Goal: Find specific page/section: Find specific page/section

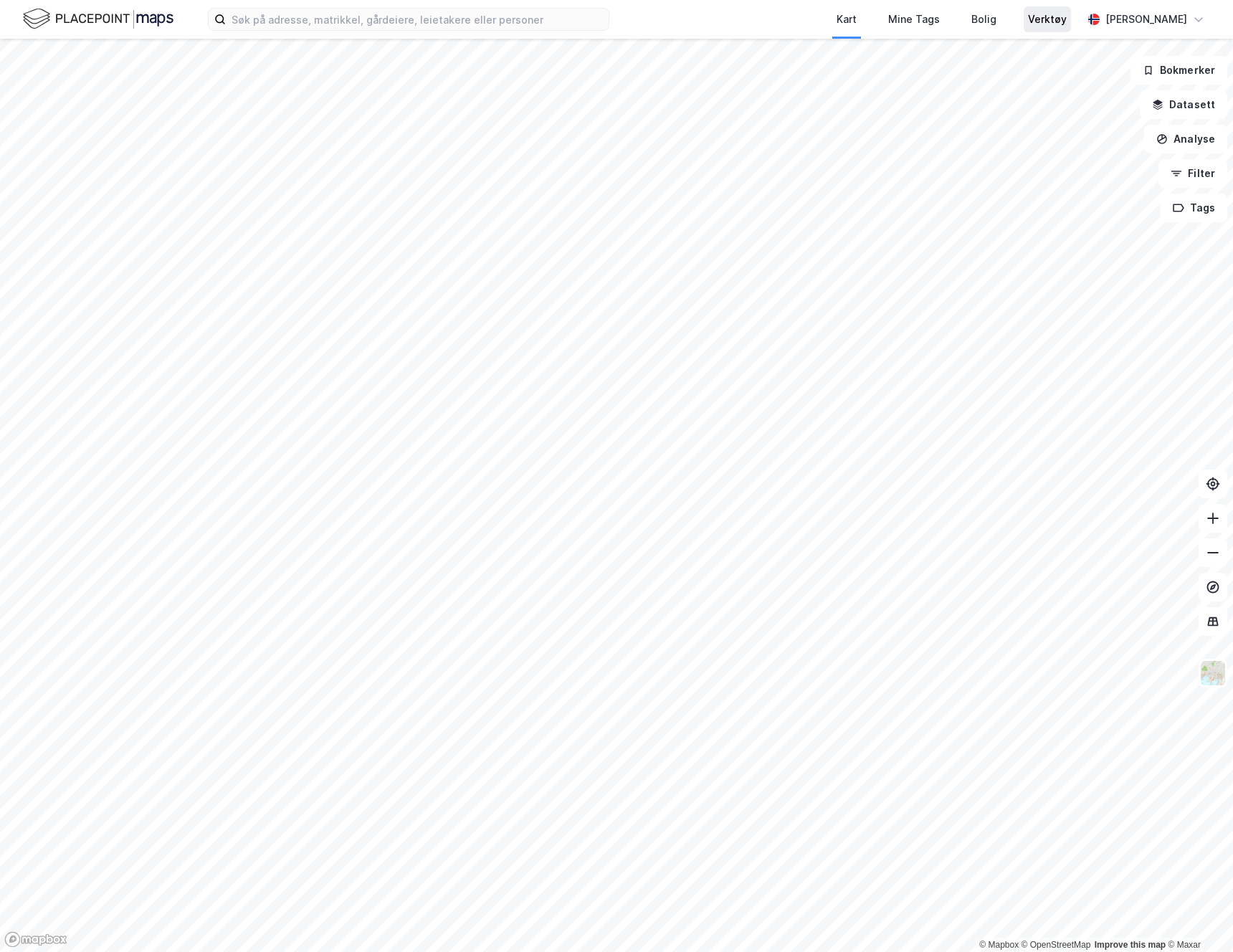
click at [1035, 17] on div "Verktøy" at bounding box center [1047, 19] width 39 height 17
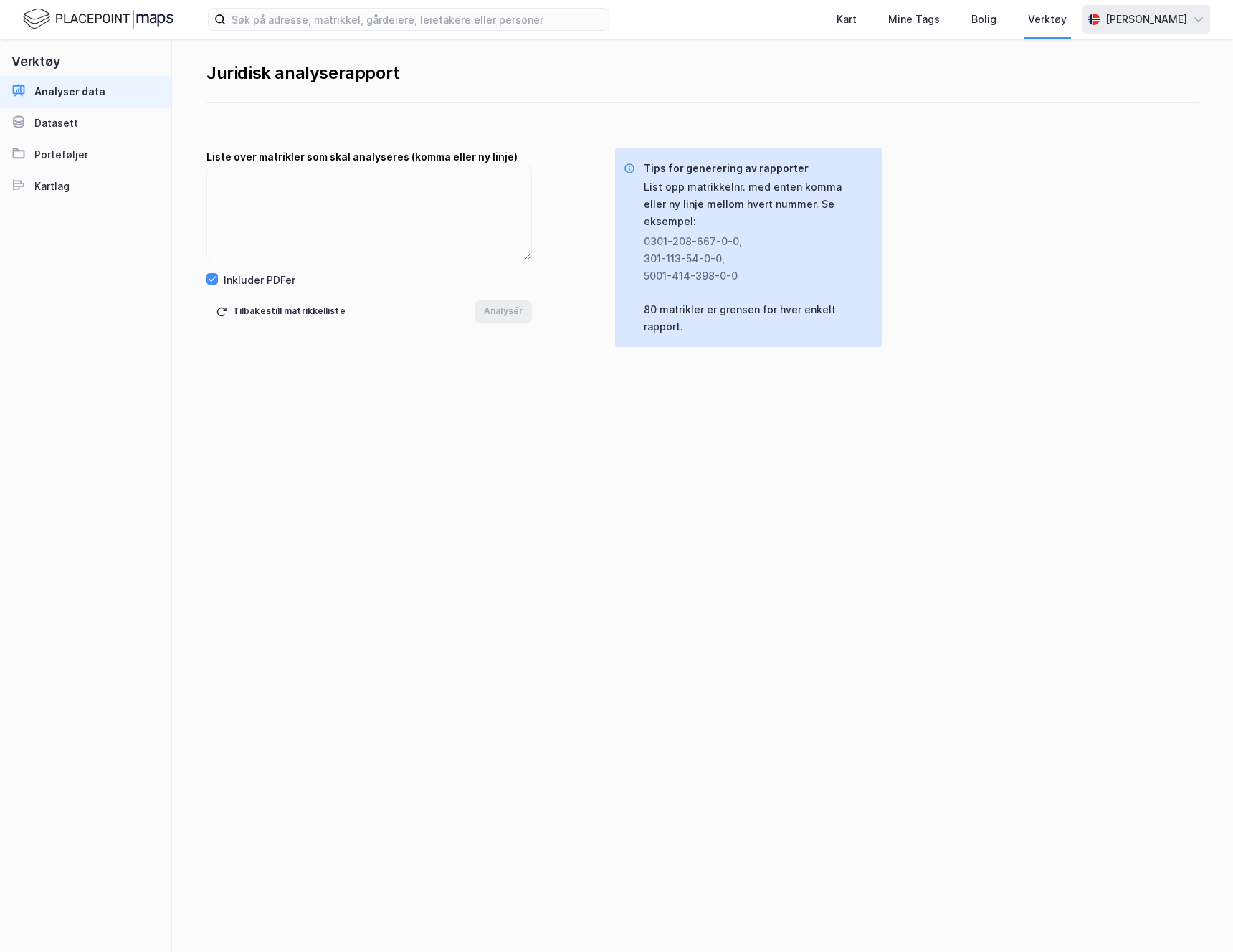
click at [1183, 22] on div "[PERSON_NAME]" at bounding box center [1145, 19] width 81 height 17
click at [1107, 71] on div "Åpne Supervisor portalen" at bounding box center [1117, 88] width 186 height 34
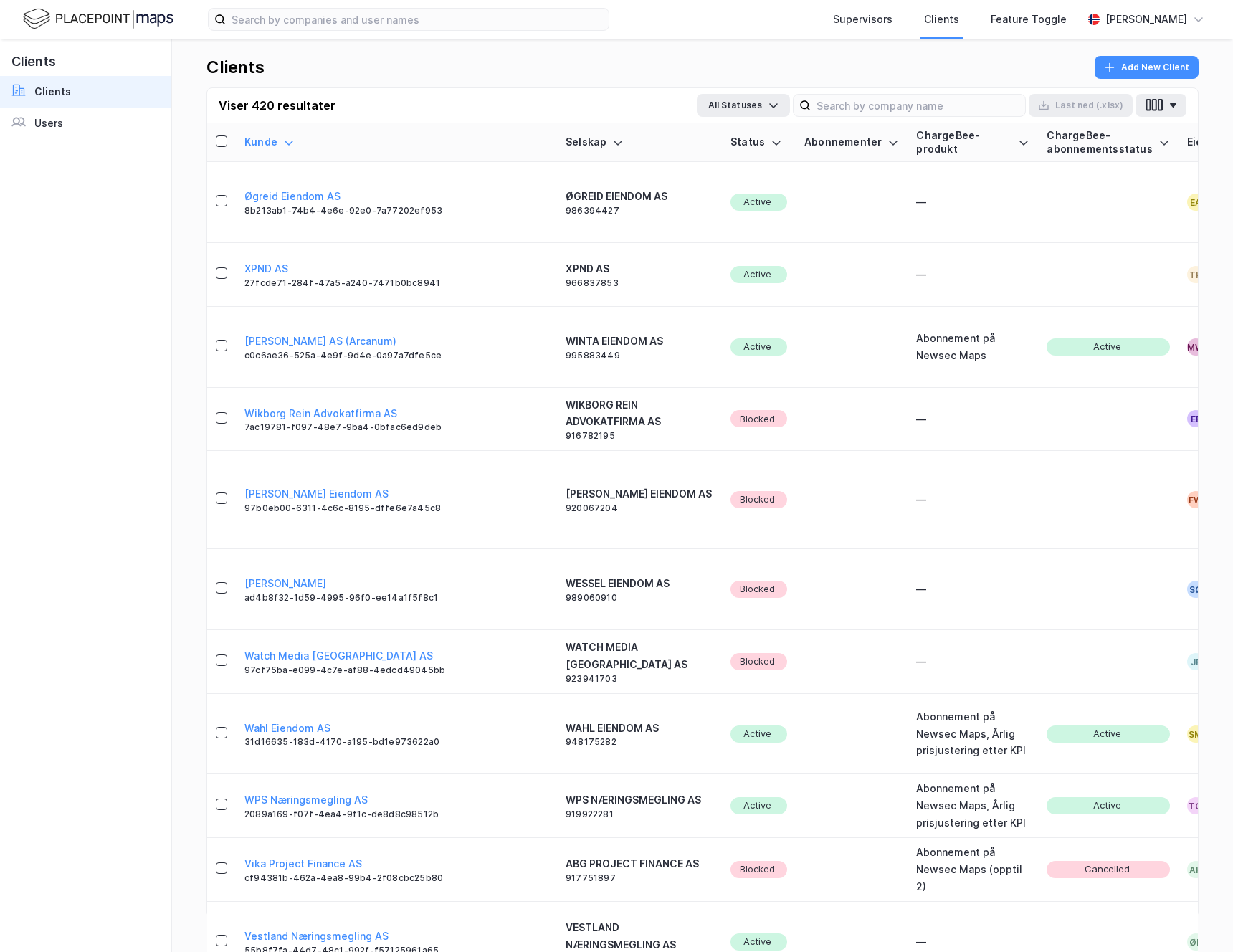
click at [730, 144] on div "Status" at bounding box center [758, 143] width 57 height 14
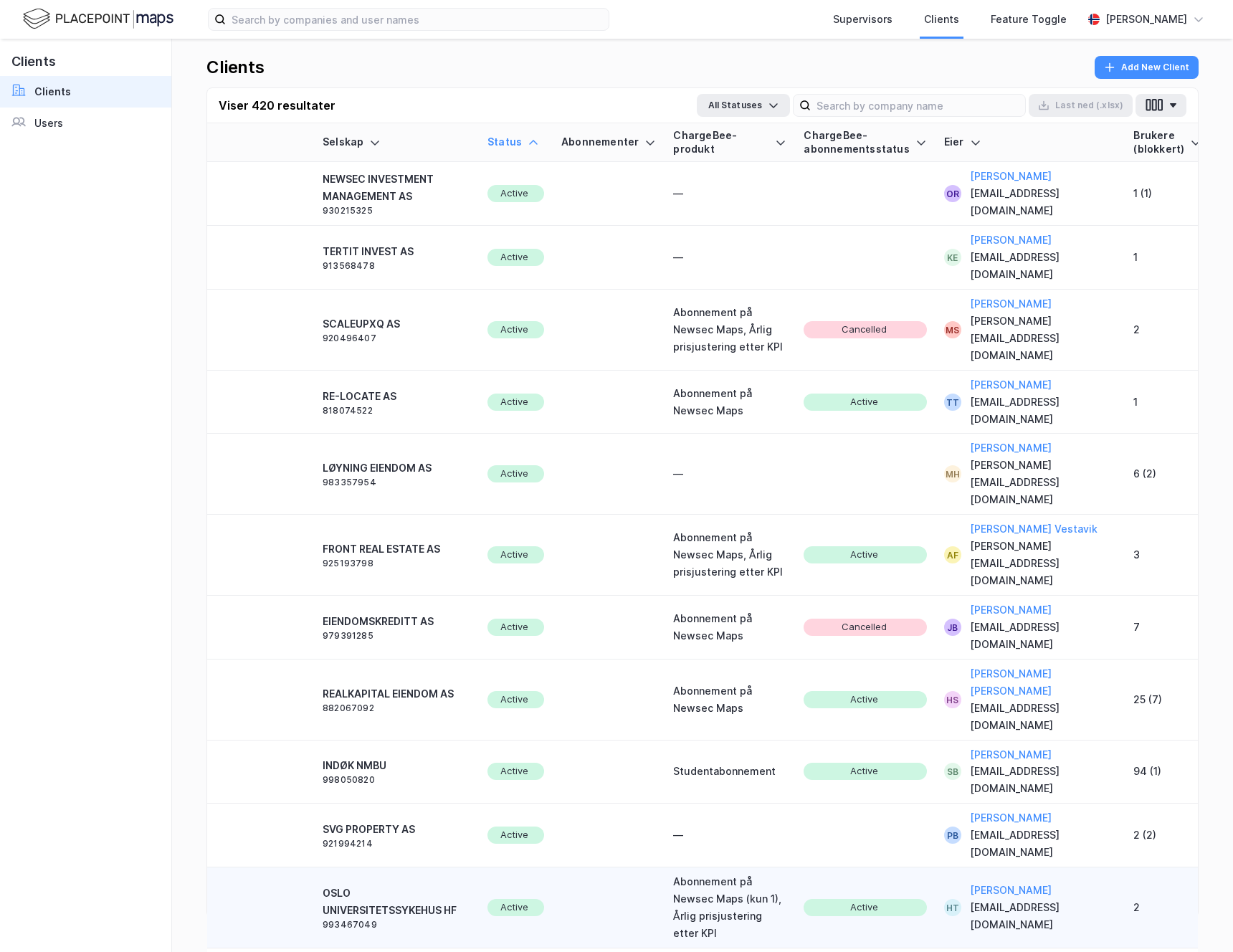
scroll to position [0, 278]
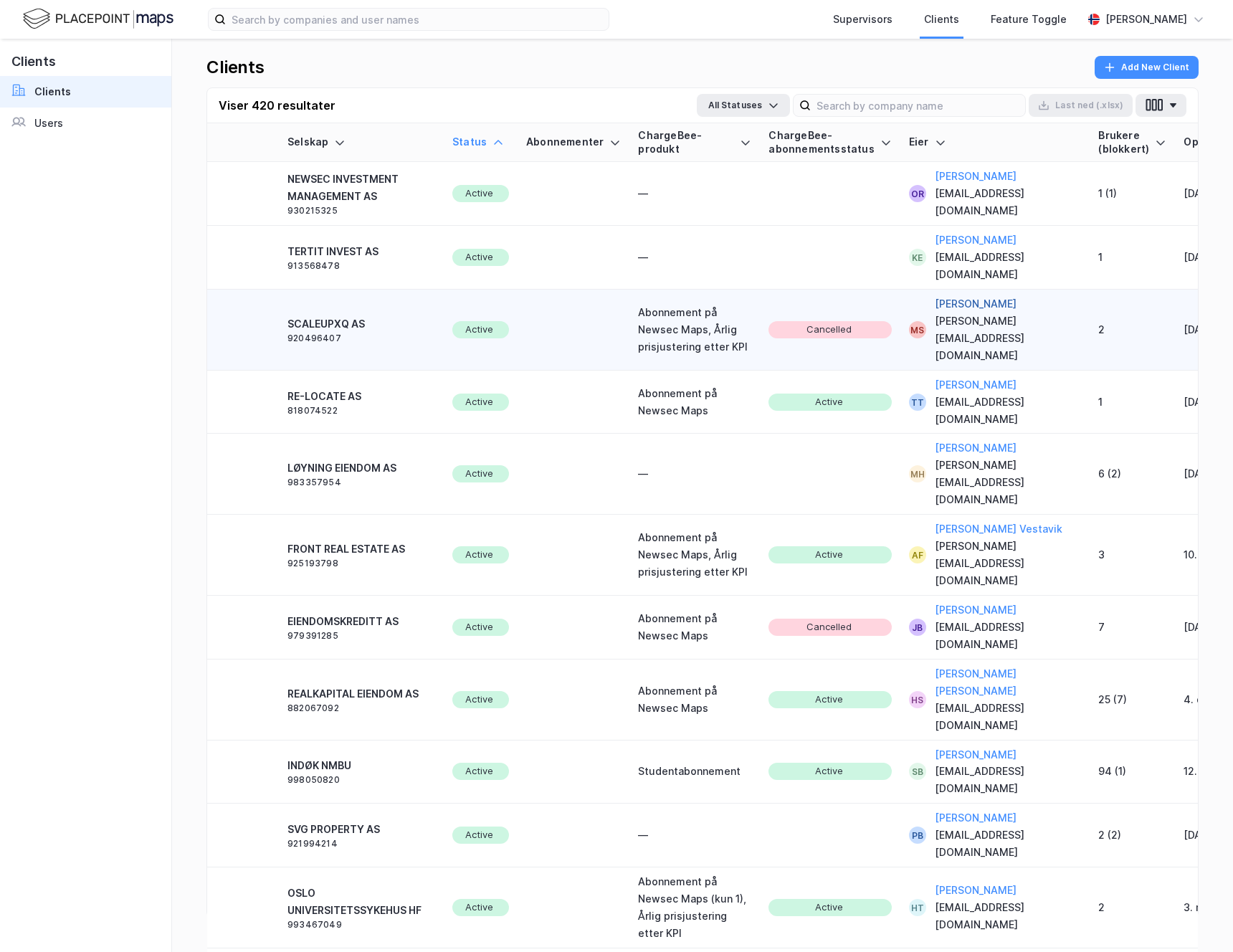
click at [934, 297] on button "[PERSON_NAME]" at bounding box center [975, 304] width 81 height 17
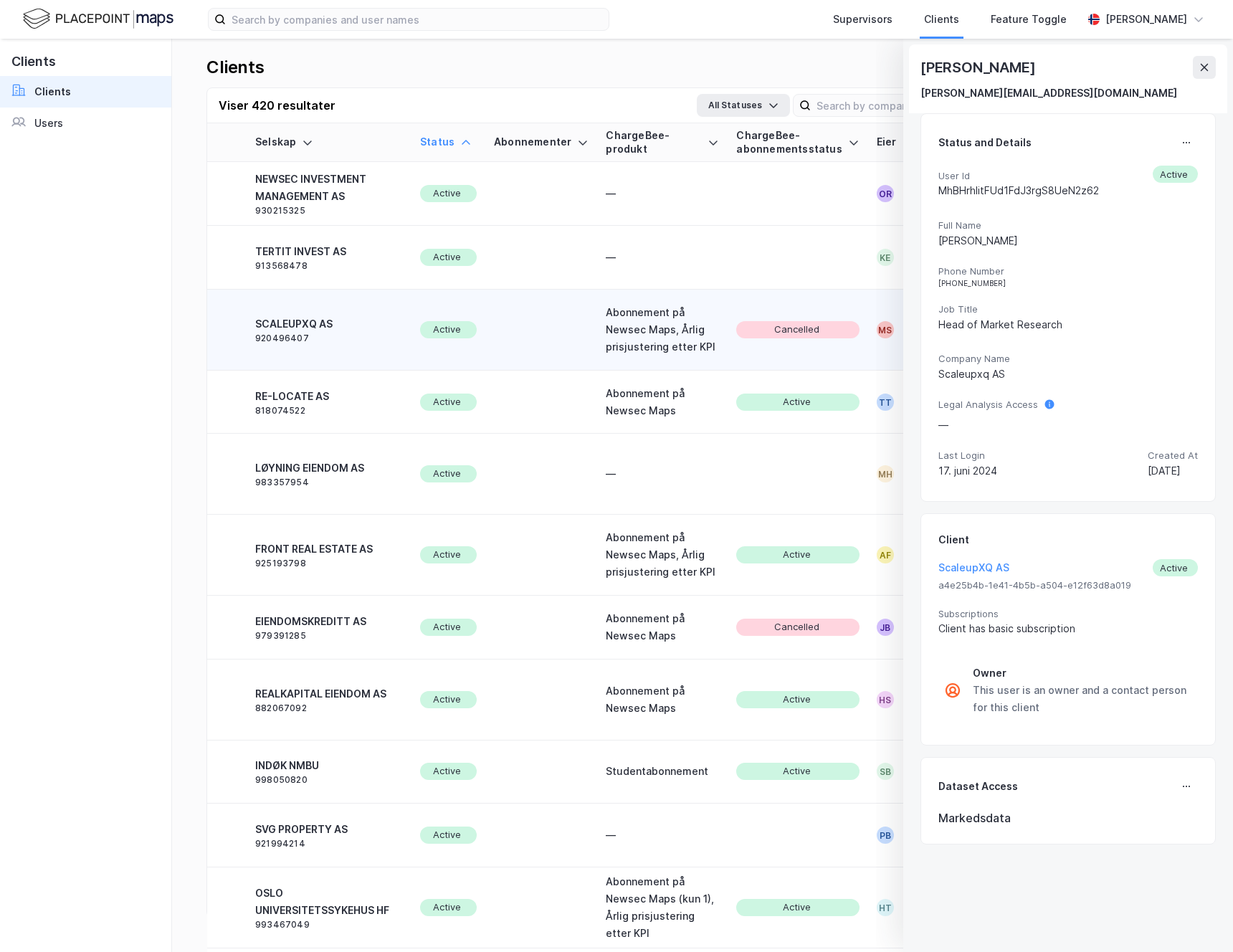
scroll to position [0, 383]
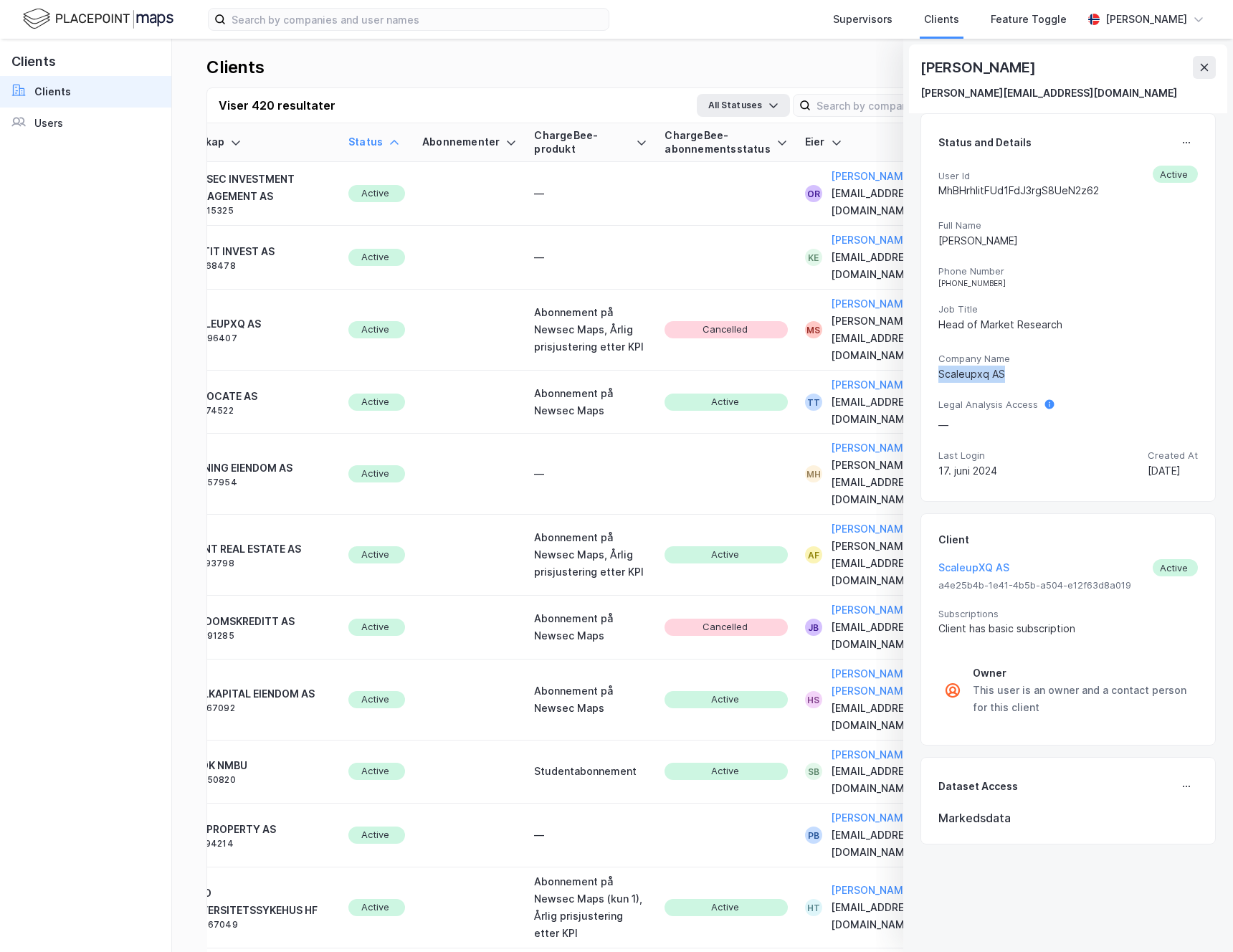
drag, startPoint x: 1009, startPoint y: 378, endPoint x: 938, endPoint y: 373, distance: 71.2
click at [938, 373] on div "Scaleupxq AS" at bounding box center [1068, 374] width 259 height 17
copy div "Scaleupxq AS"
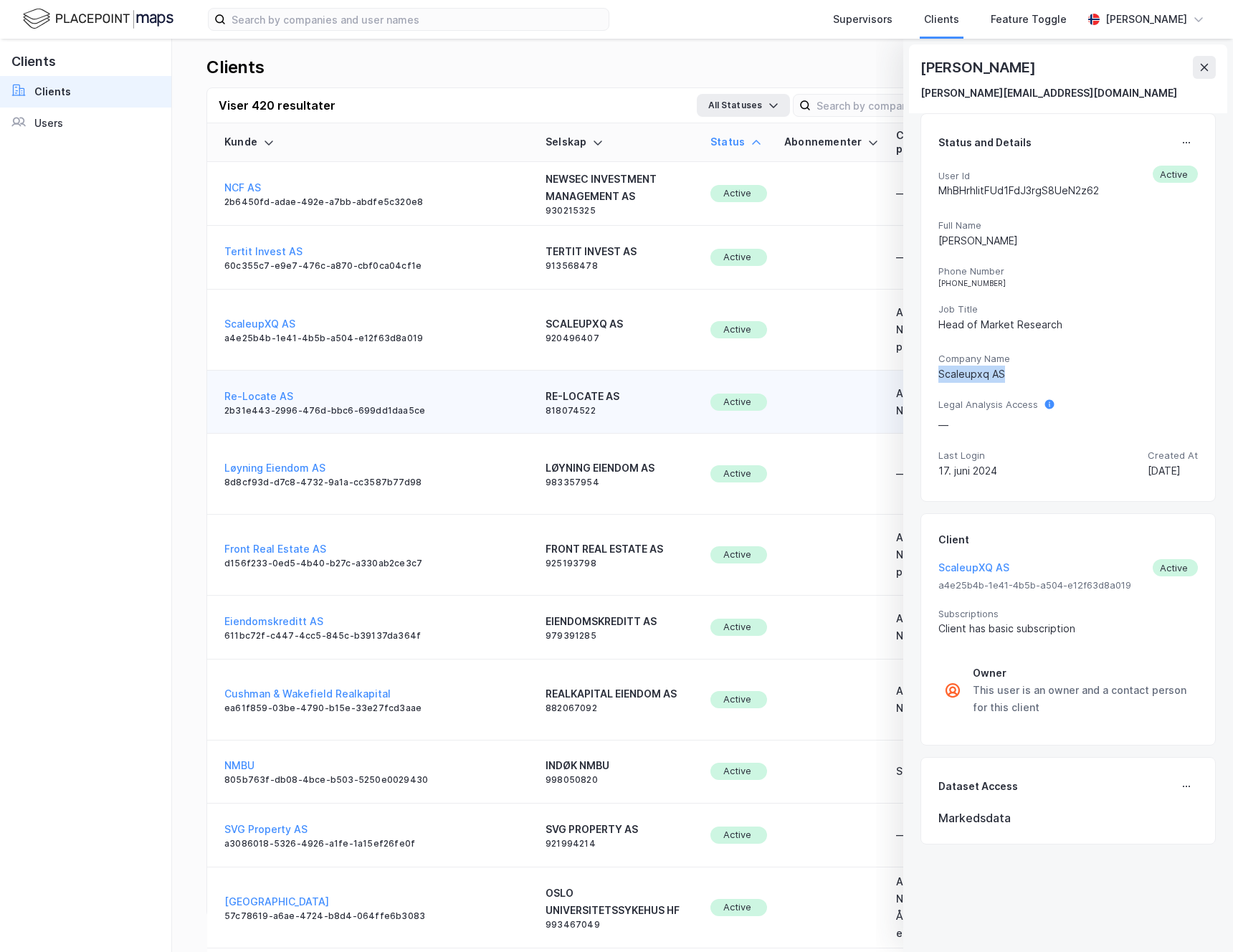
scroll to position [0, 19]
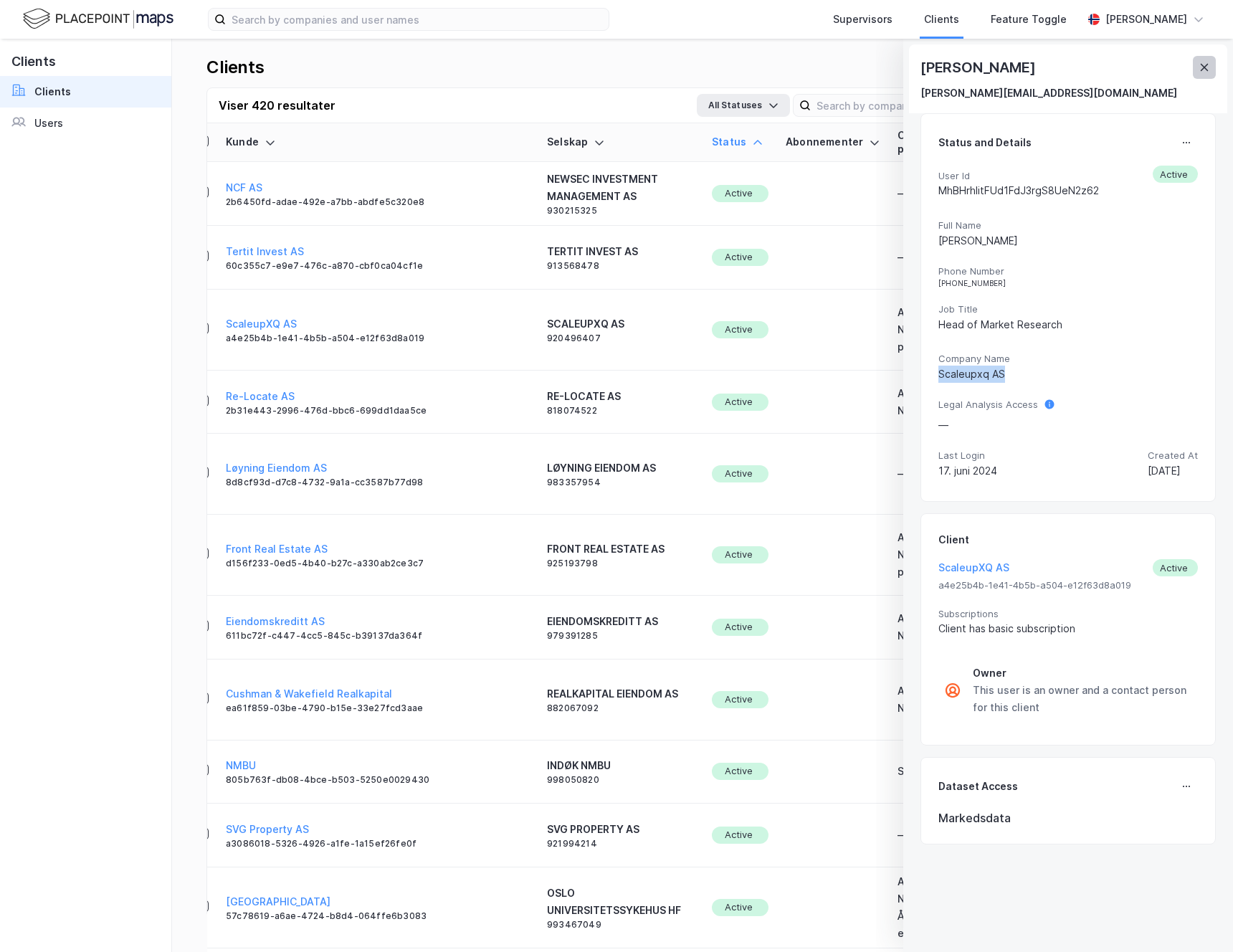
click at [1204, 78] on button at bounding box center [1204, 68] width 23 height 23
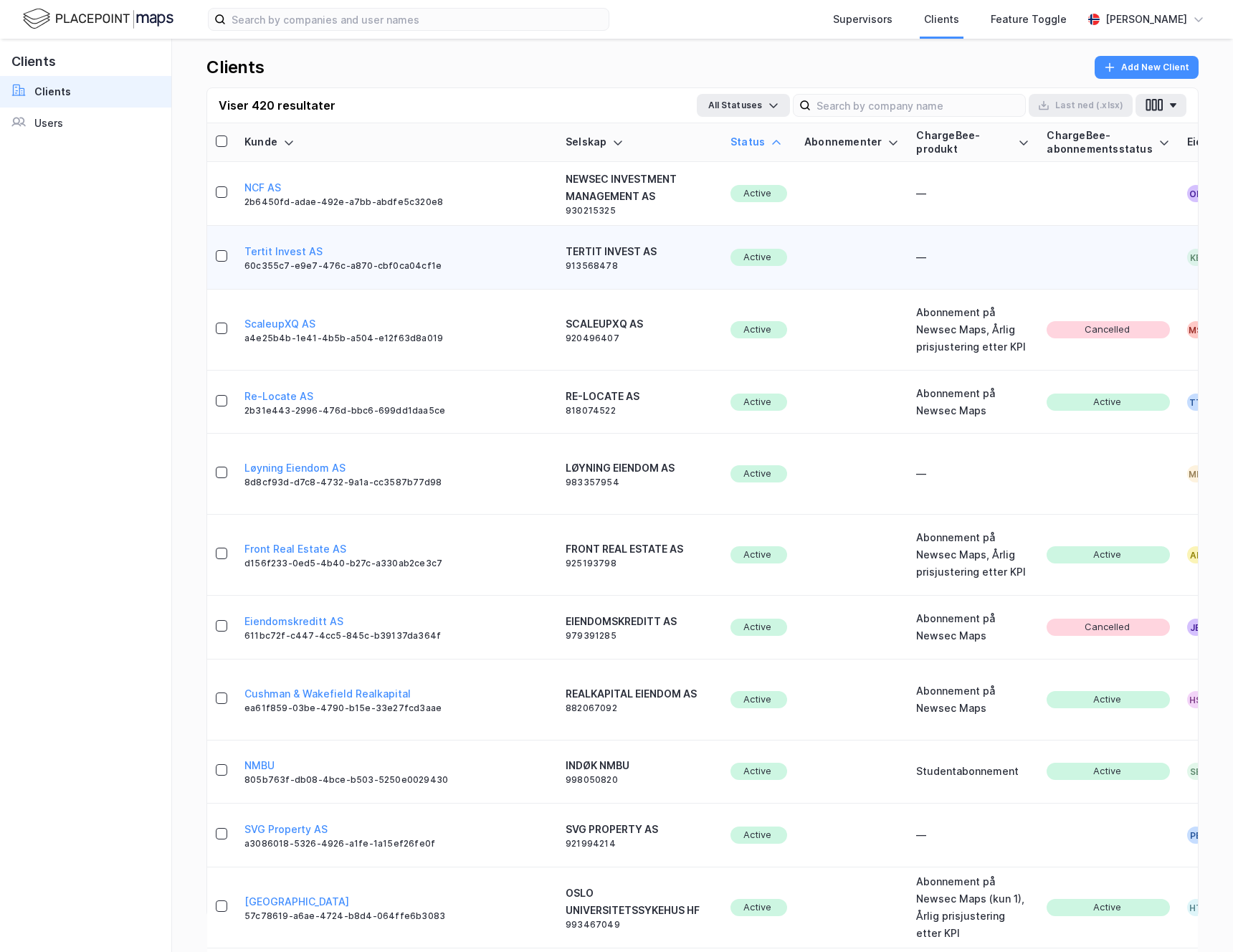
scroll to position [0, 383]
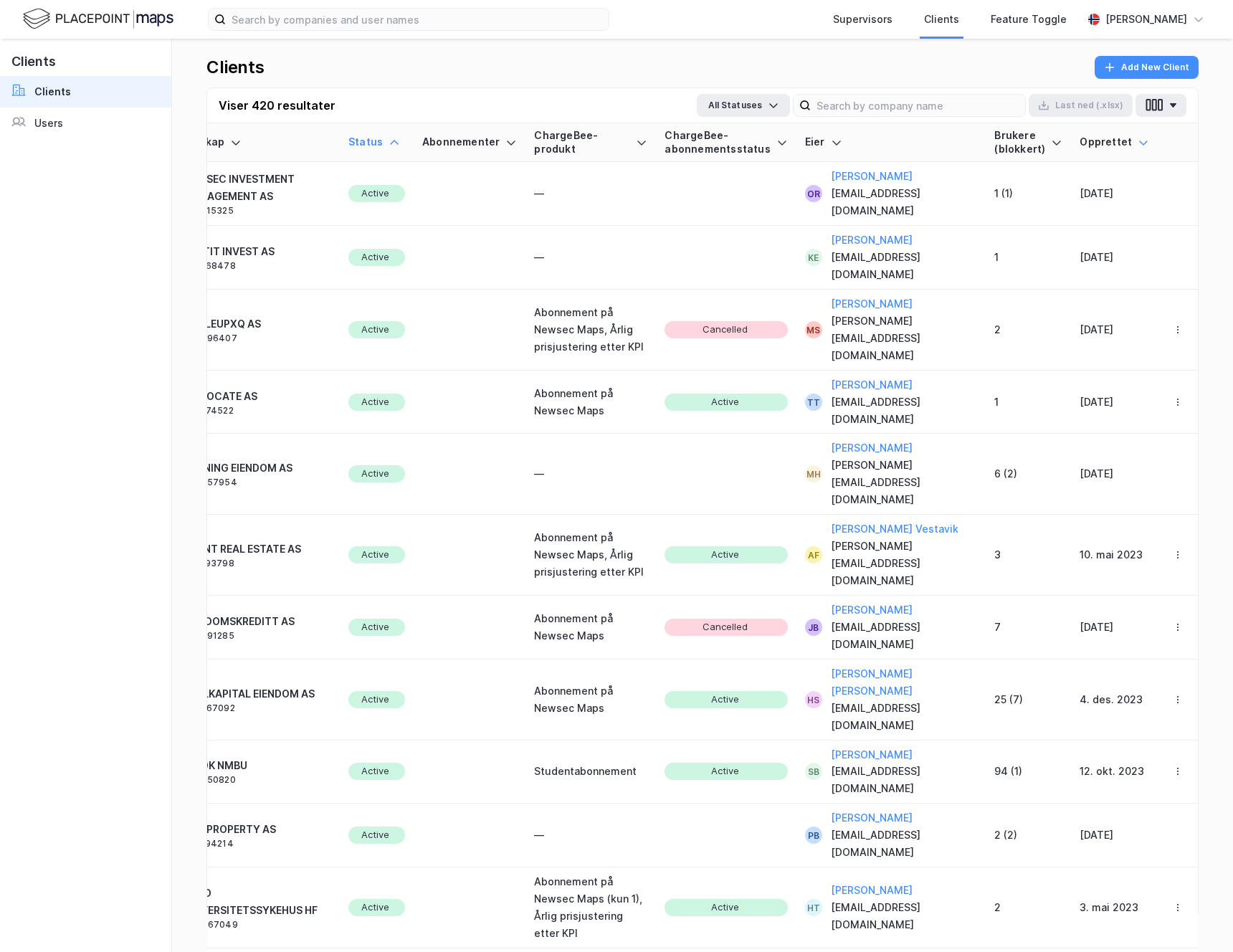
click at [1138, 145] on icon at bounding box center [1143, 142] width 12 height 12
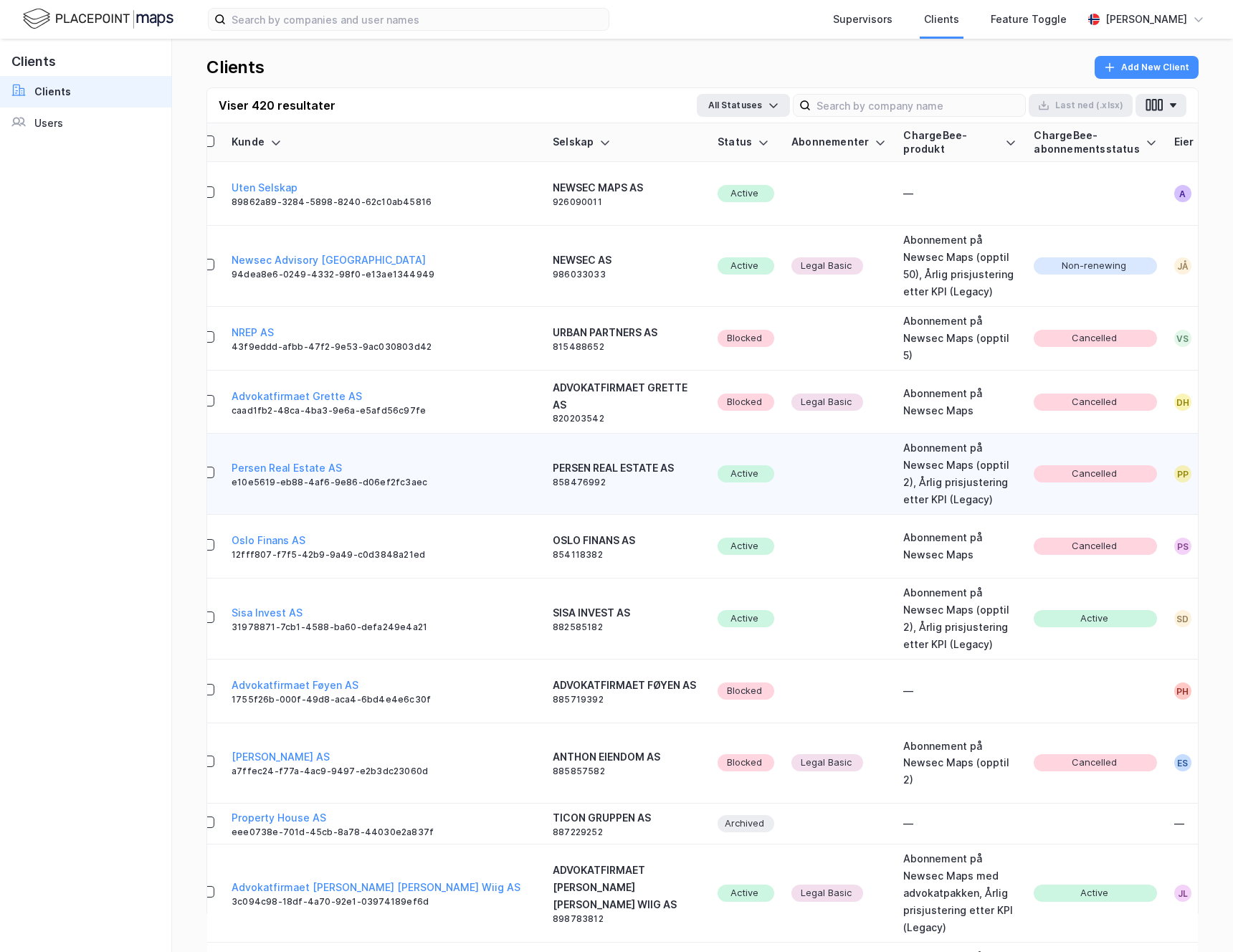
scroll to position [0, 0]
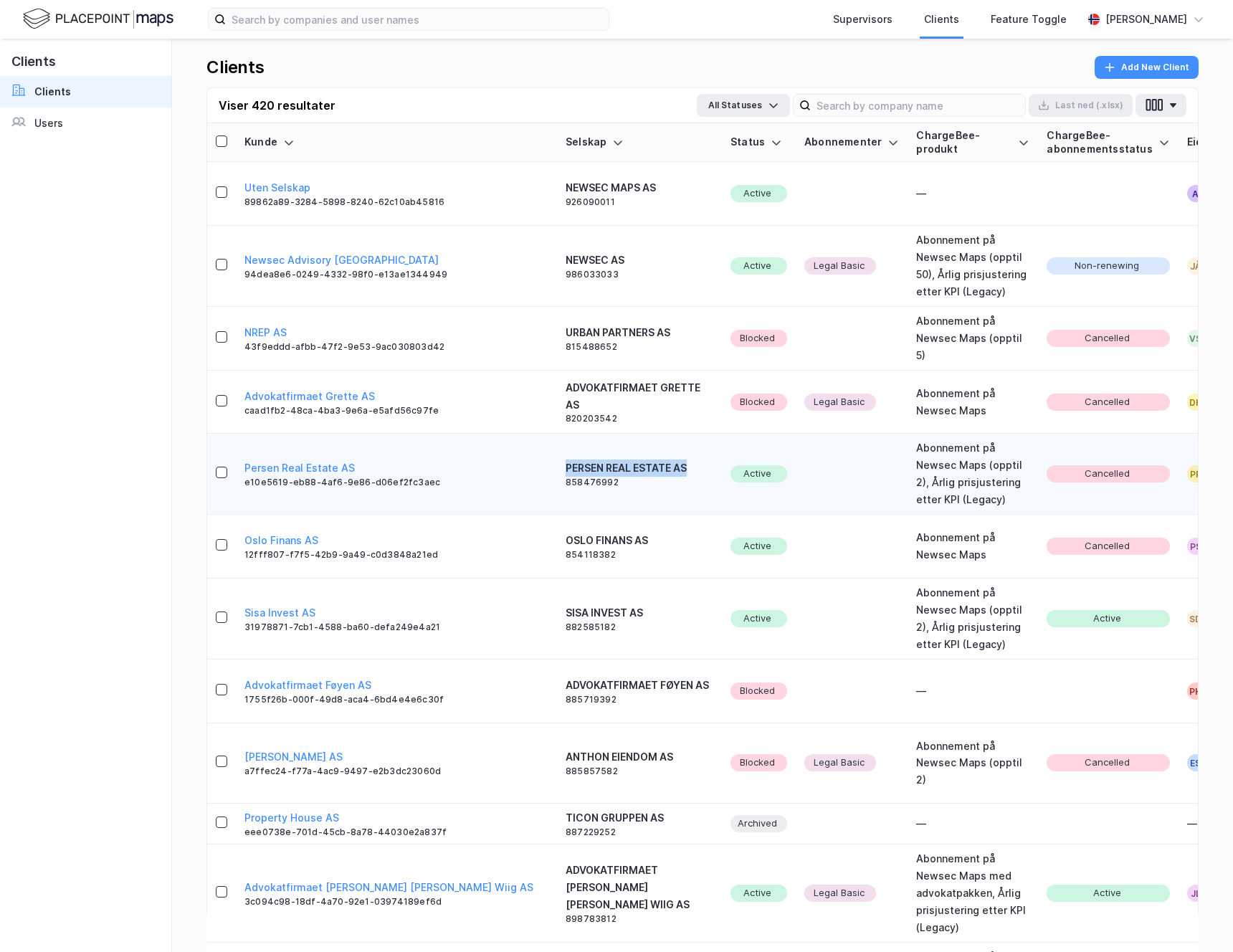
drag, startPoint x: 653, startPoint y: 468, endPoint x: 523, endPoint y: 472, distance: 130.1
click at [566, 472] on div "PERSEN REAL ESTATE AS 858476992" at bounding box center [639, 473] width 147 height 29
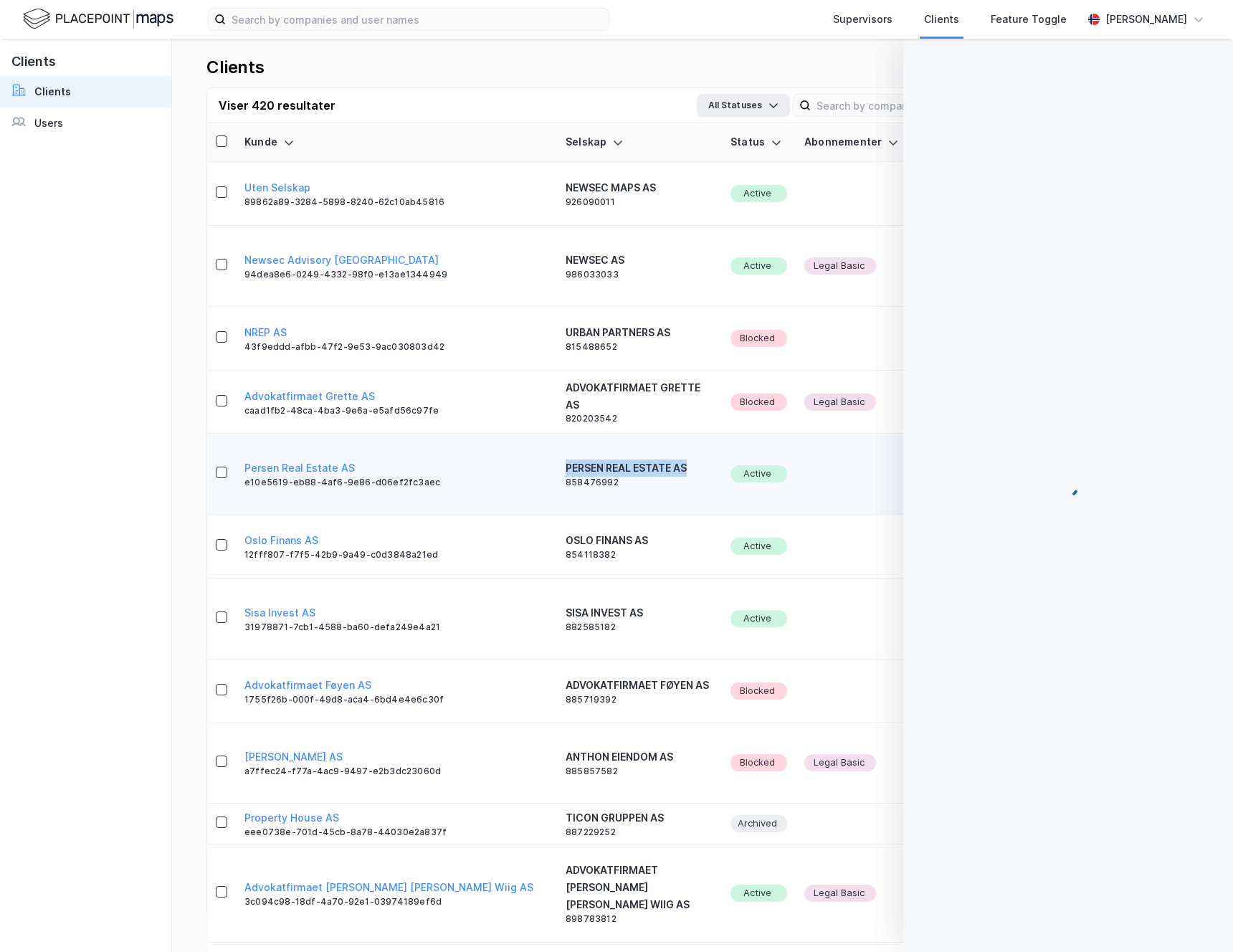
copy div "PERSEN REAL ESTATE AS"
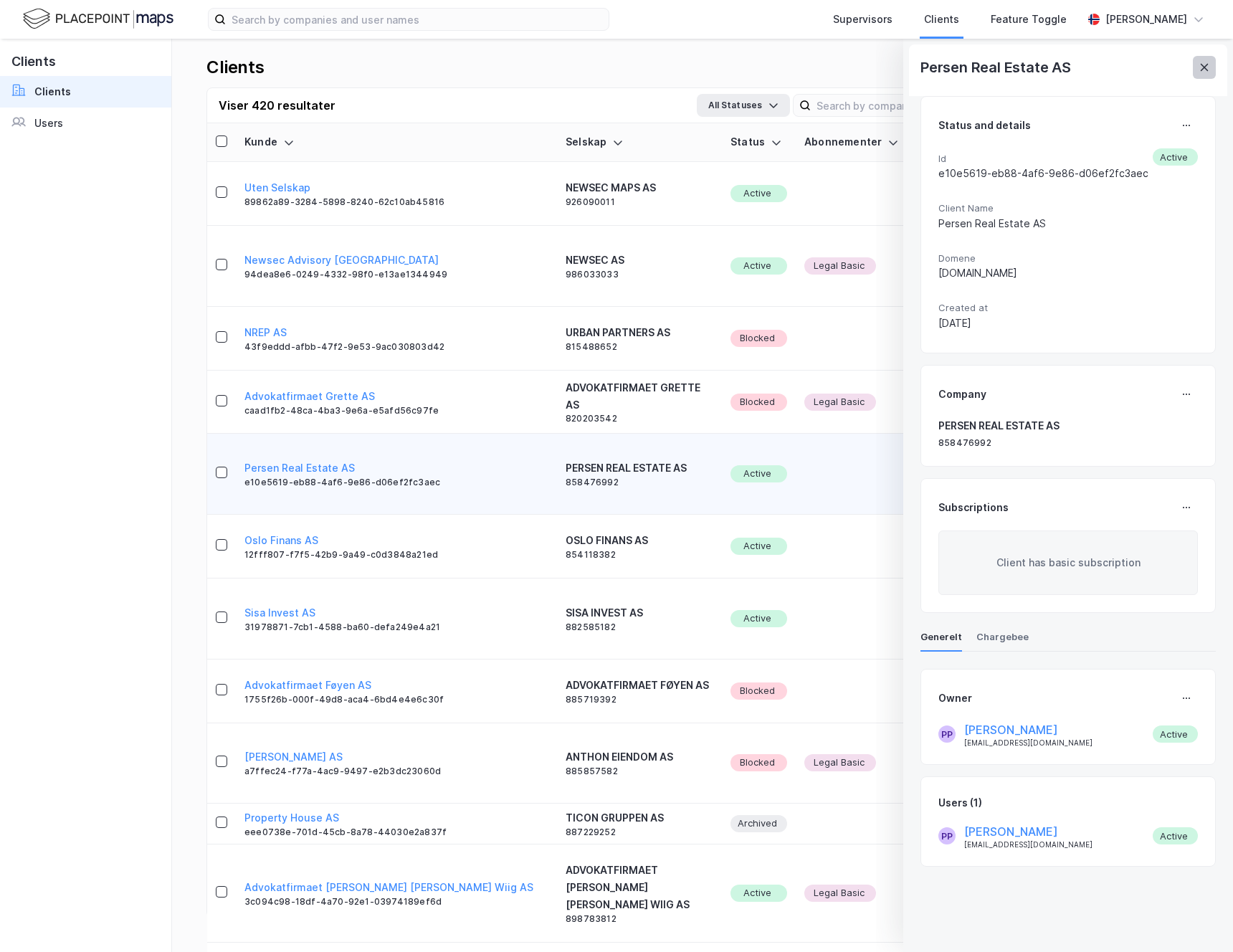
click at [1206, 64] on icon at bounding box center [1204, 67] width 8 height 7
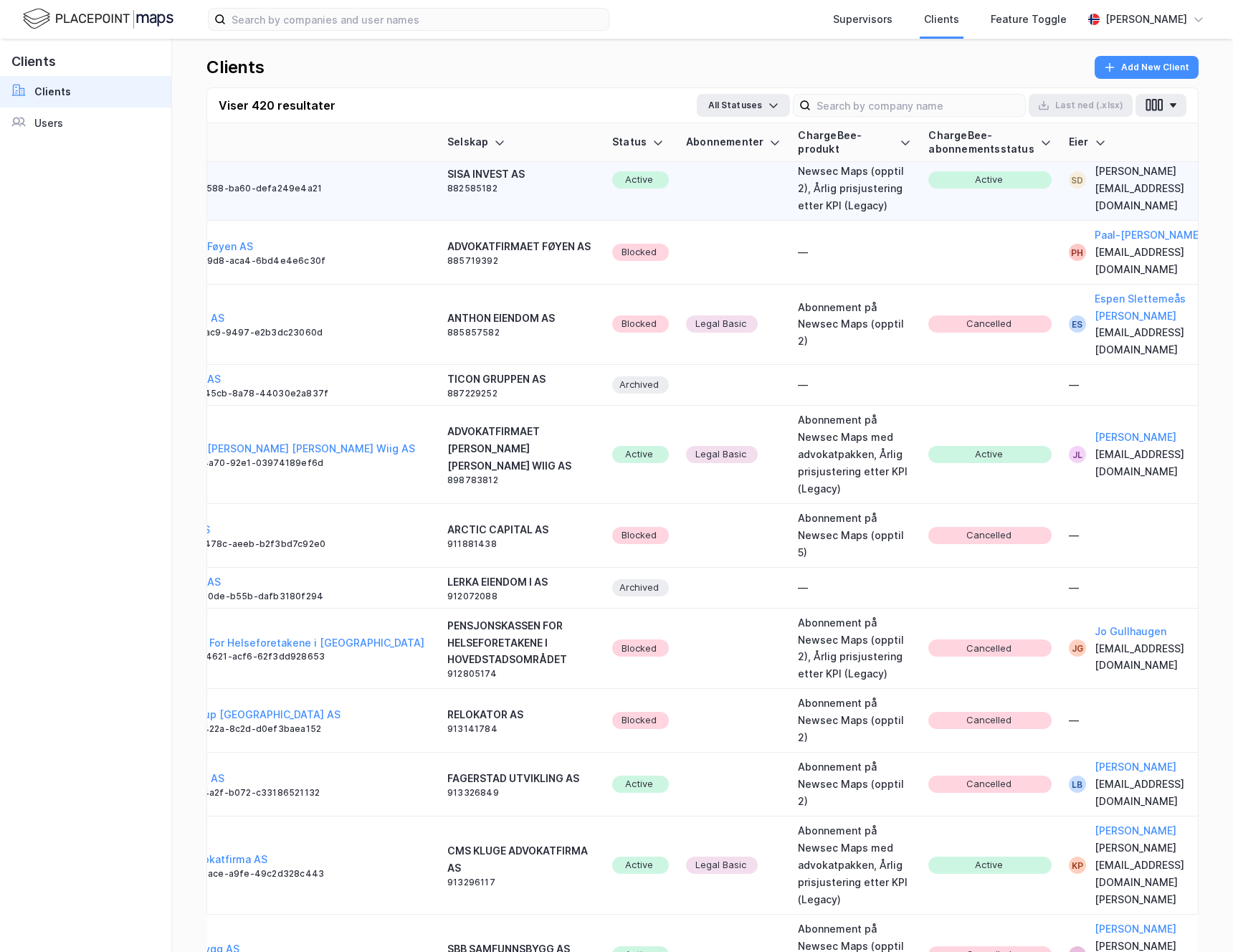
scroll to position [438, 383]
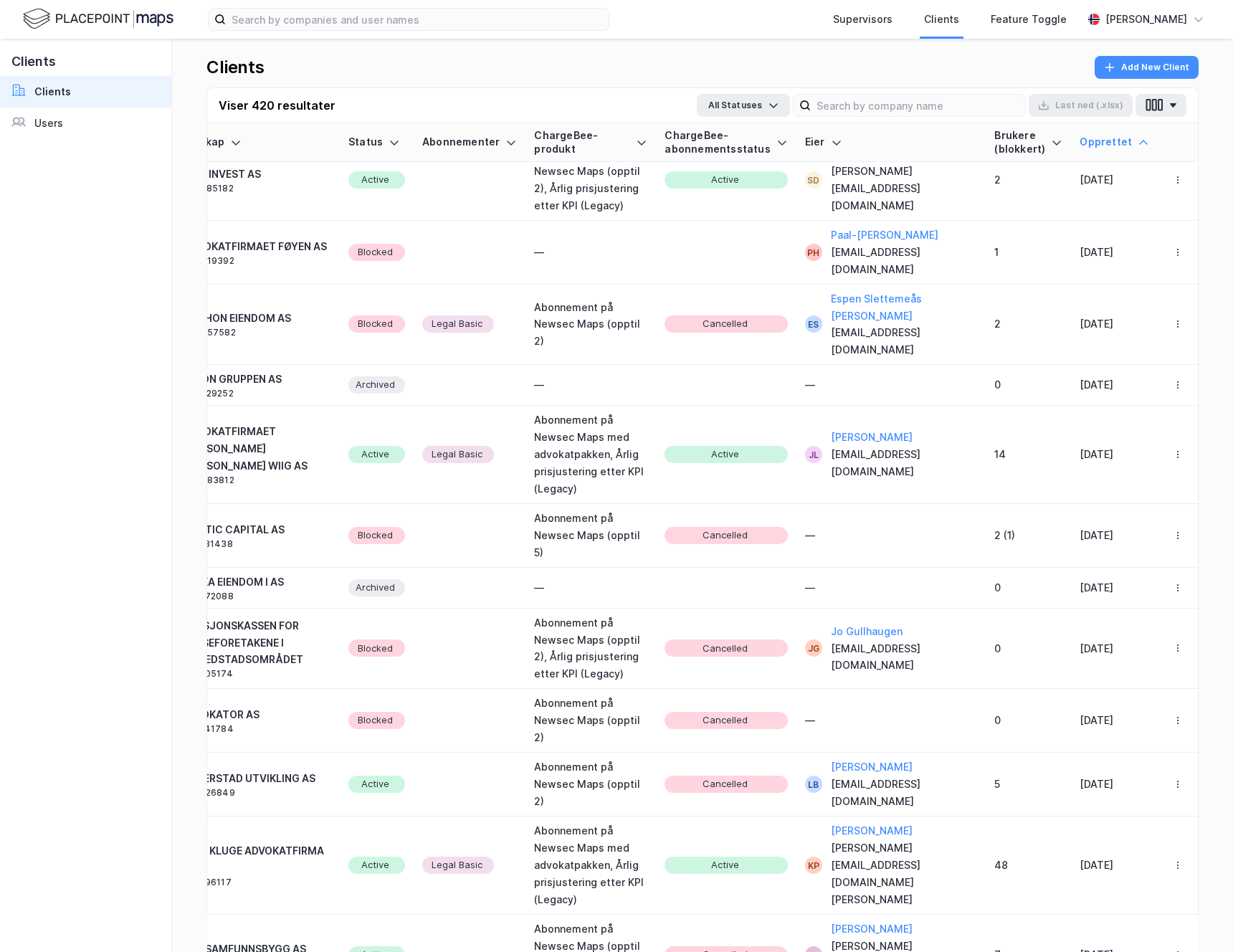
click at [1143, 143] on icon at bounding box center [1143, 142] width 12 height 12
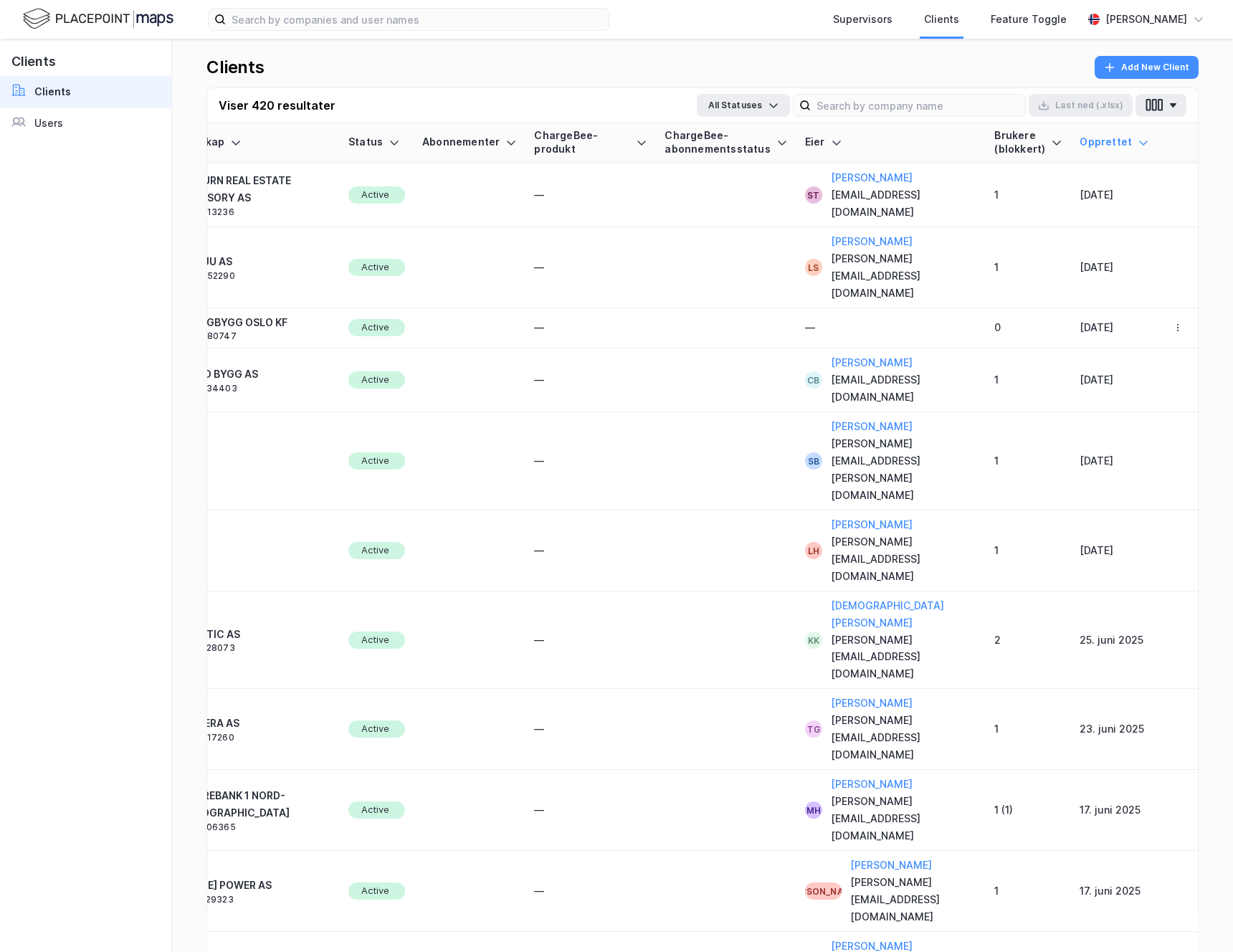
click at [1143, 143] on icon at bounding box center [1143, 143] width 9 height 5
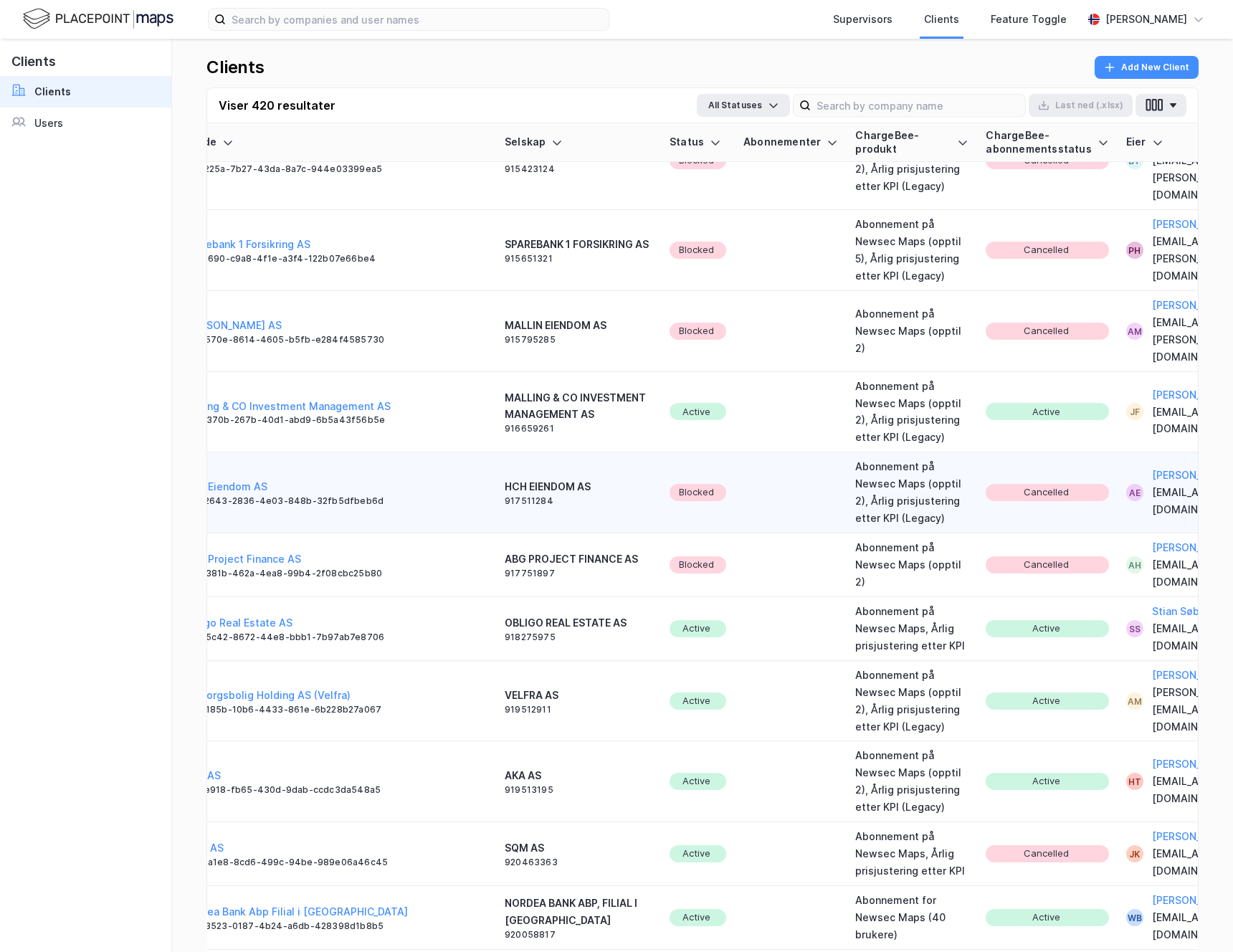
scroll to position [1321, 0]
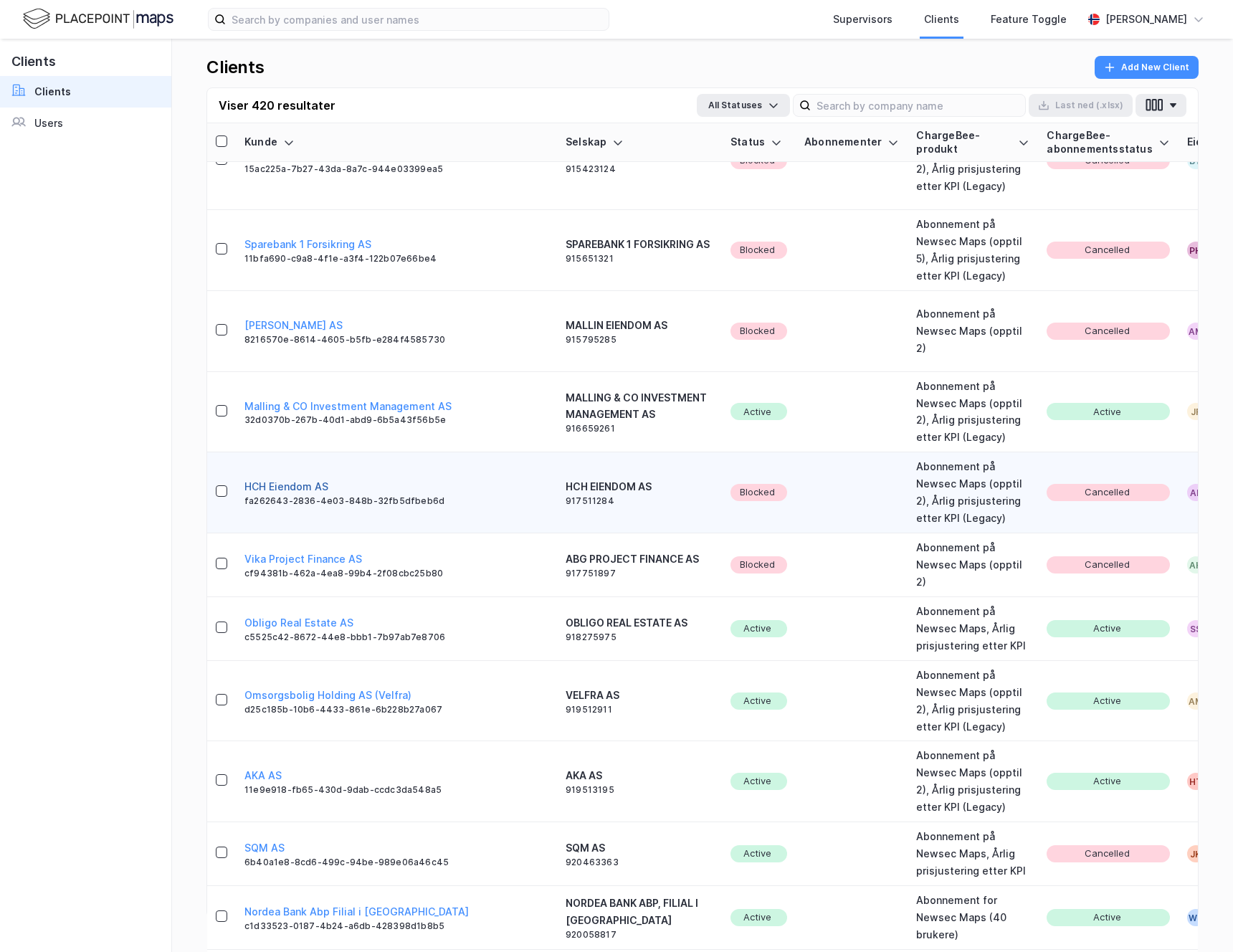
click at [261, 495] on button "HCH Eiendom AS" at bounding box center [286, 486] width 84 height 17
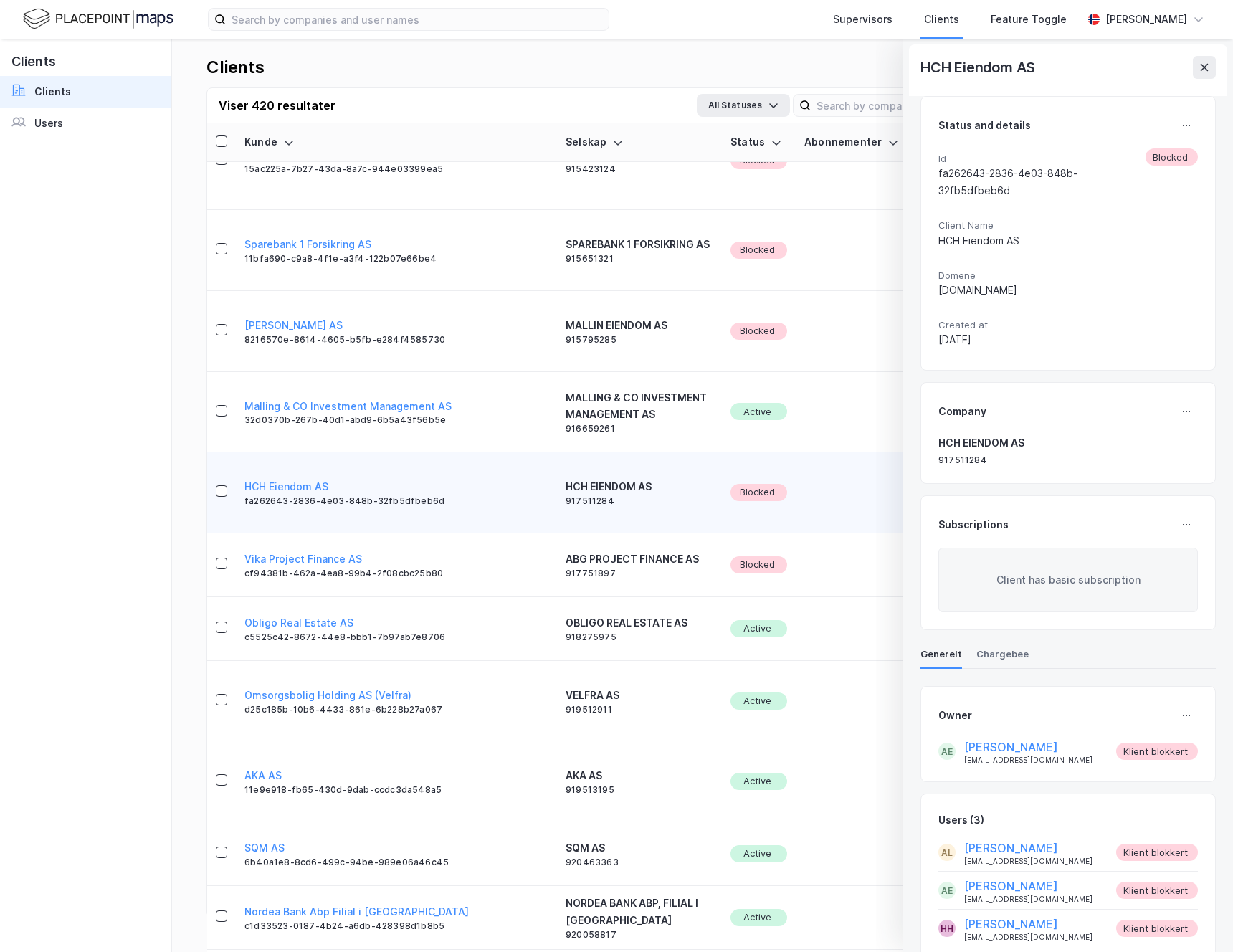
scroll to position [42, 0]
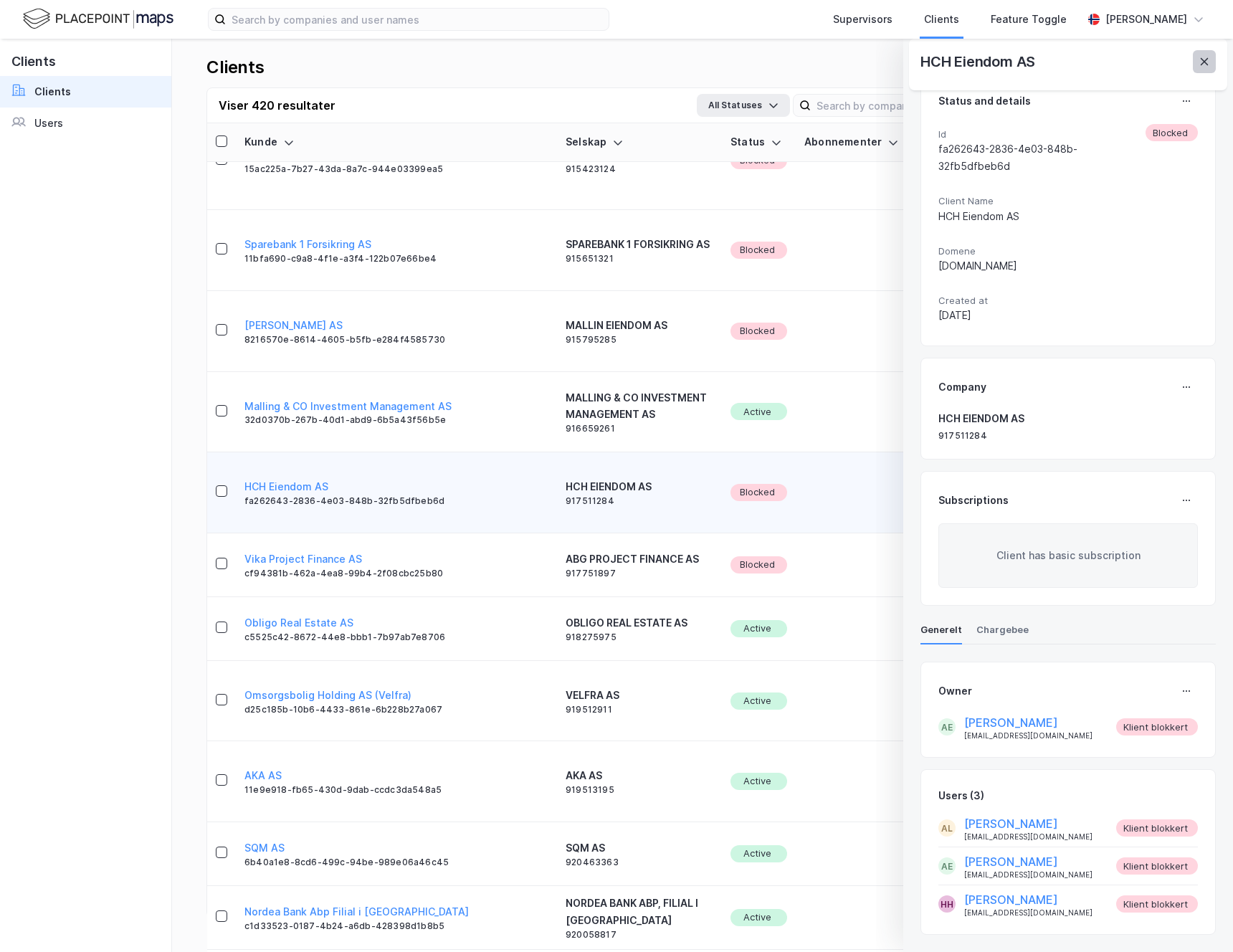
click at [1206, 63] on icon at bounding box center [1204, 61] width 12 height 12
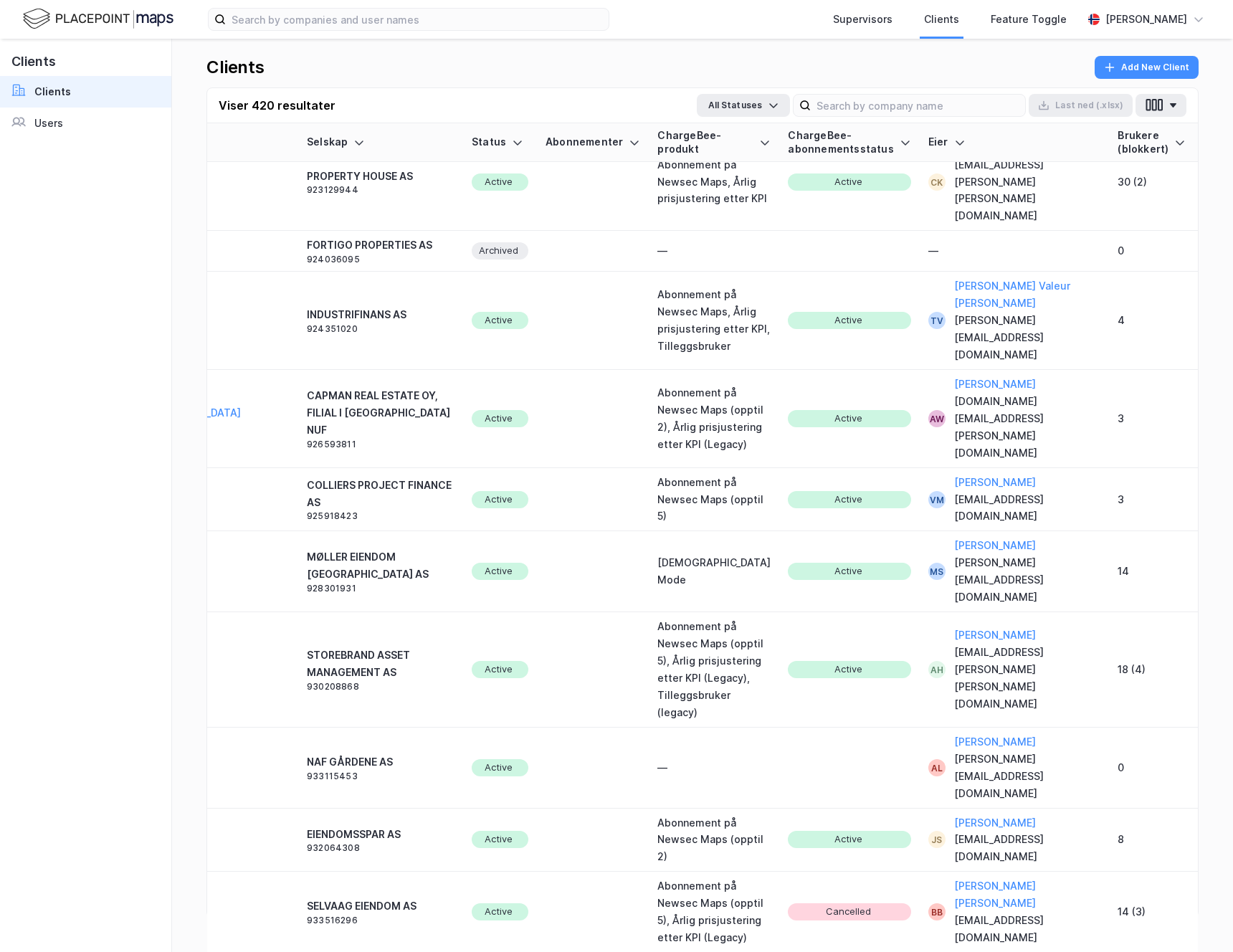
scroll to position [2847, 0]
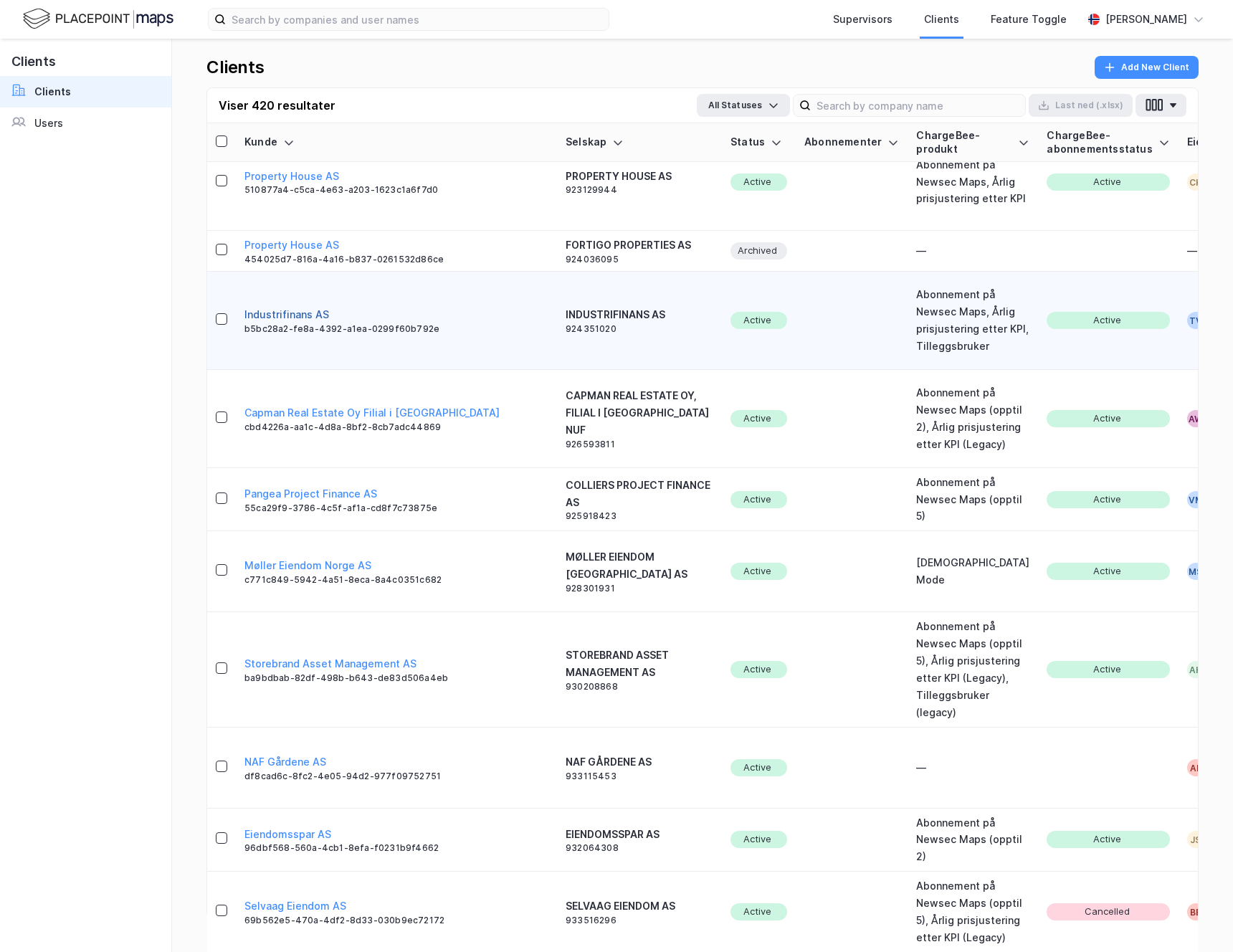
click at [301, 324] on button "Industrifinans AS" at bounding box center [286, 314] width 85 height 17
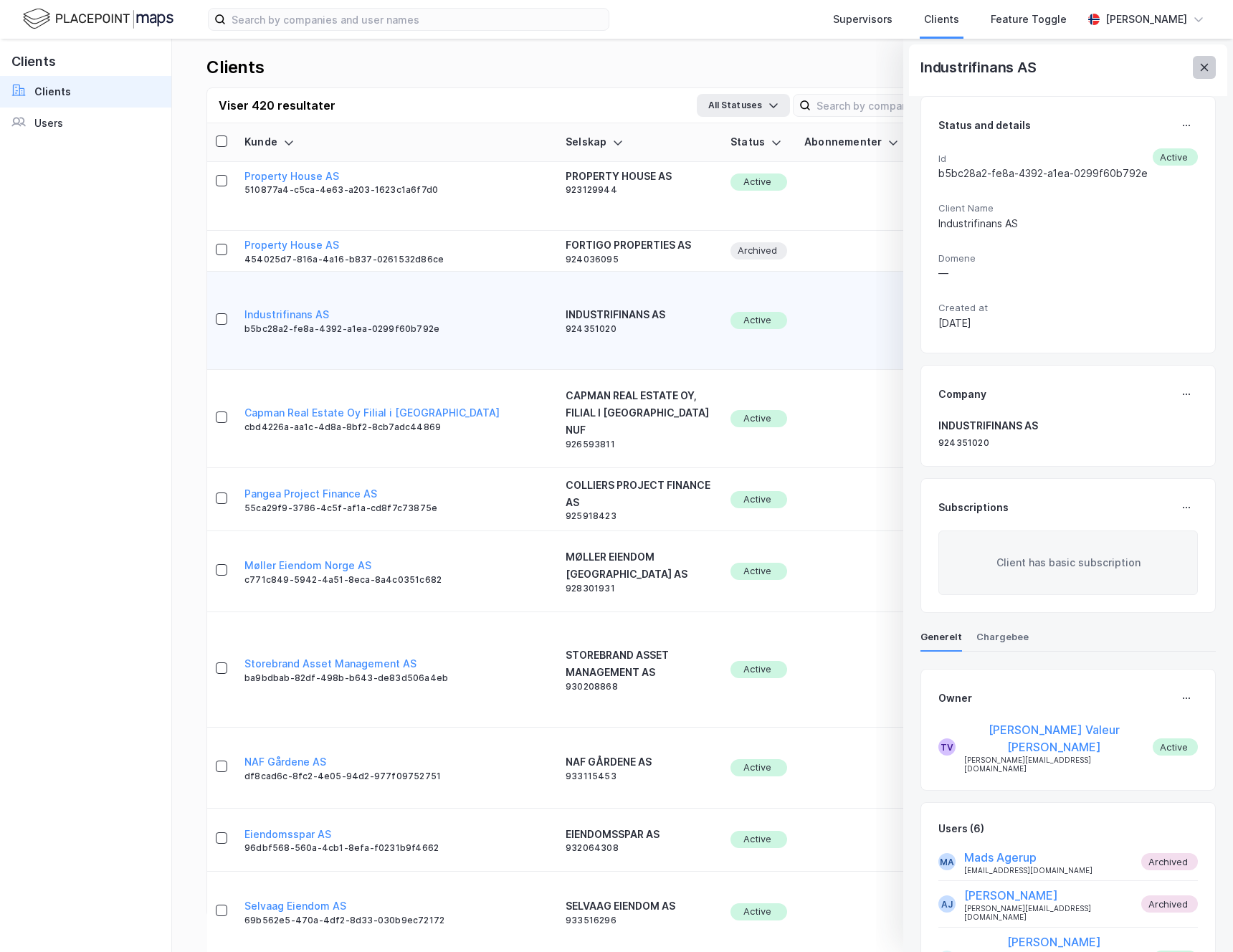
click at [1201, 74] on button at bounding box center [1204, 68] width 23 height 23
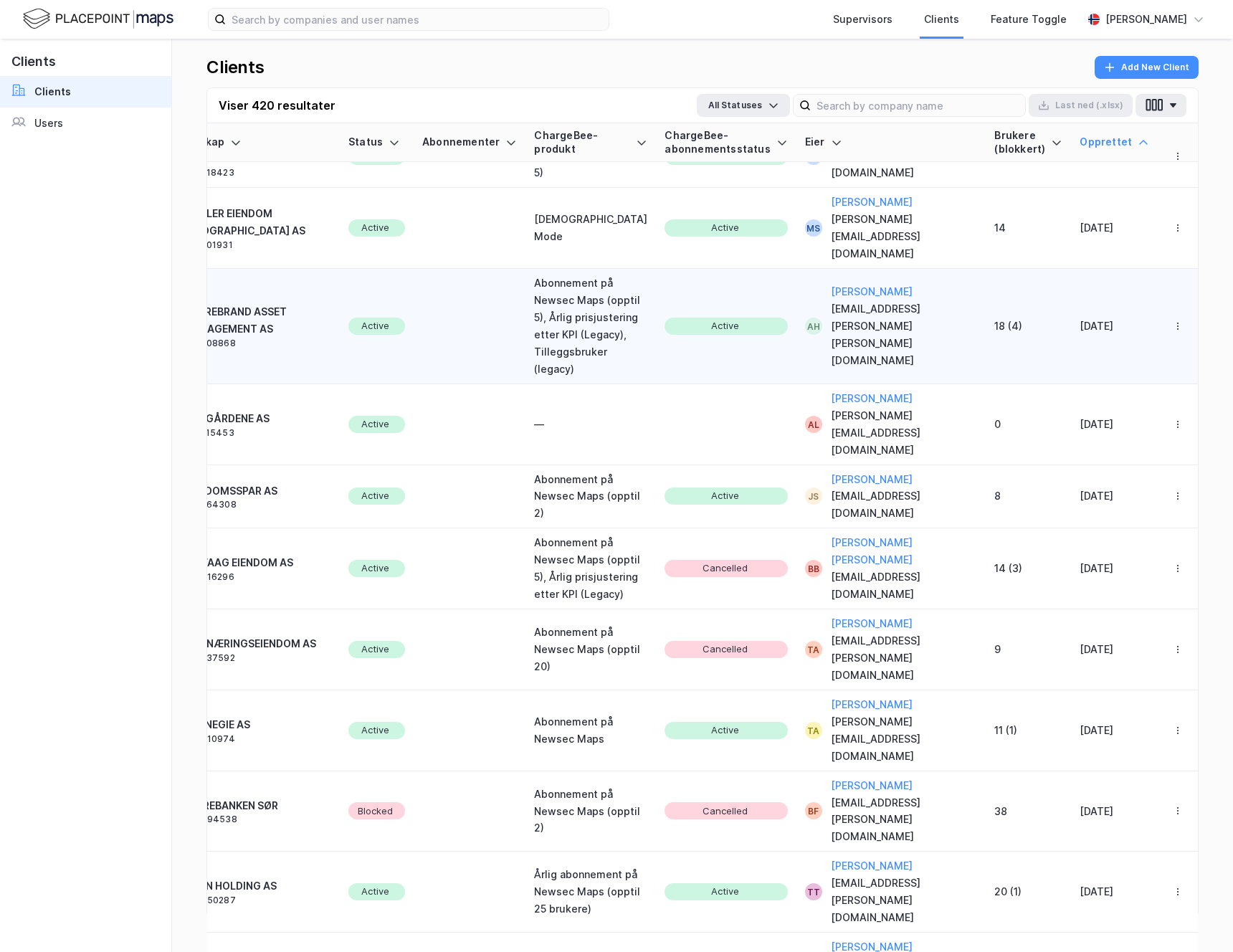
scroll to position [3191, 0]
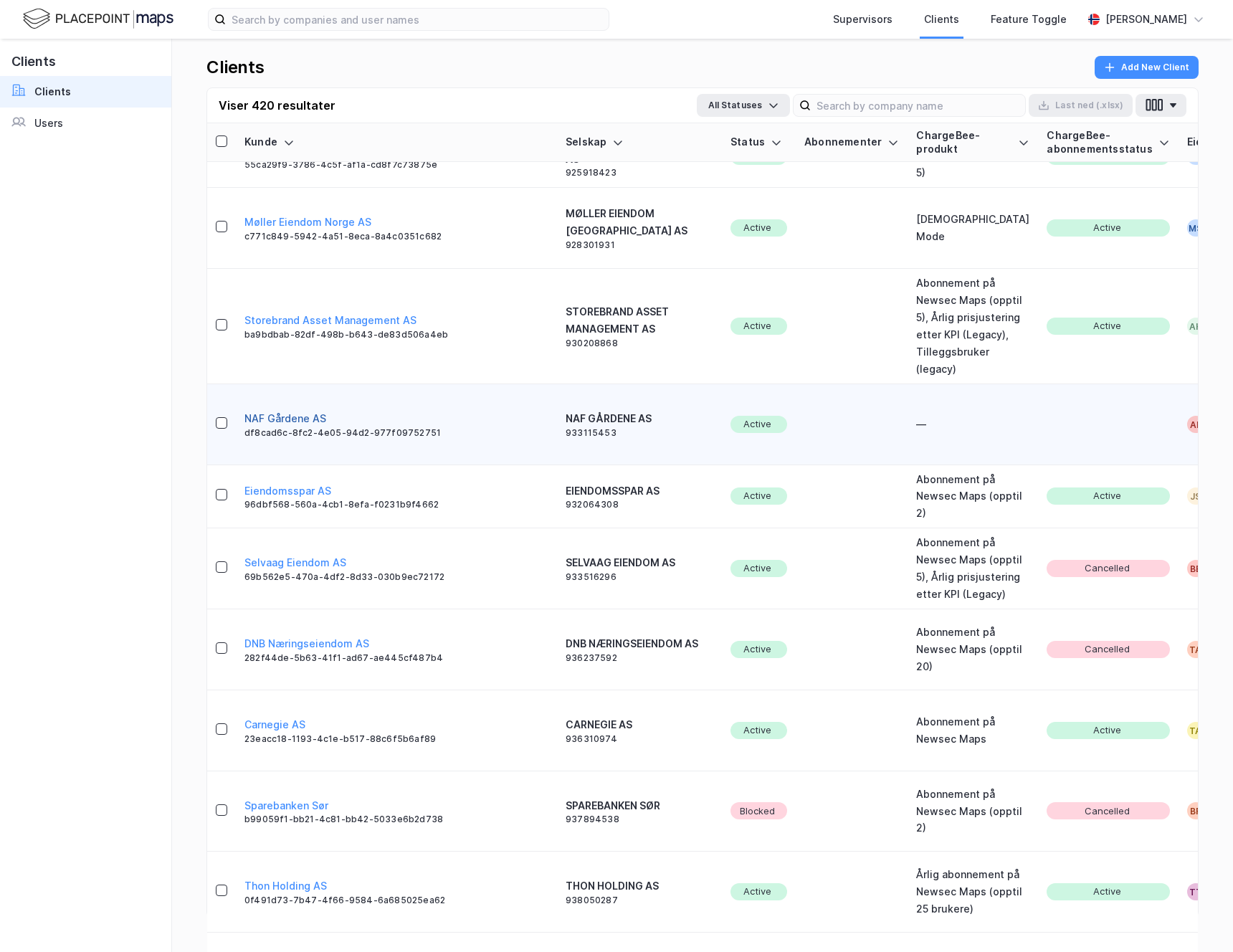
click at [257, 427] on button "NAF Gårdene AS" at bounding box center [285, 418] width 81 height 17
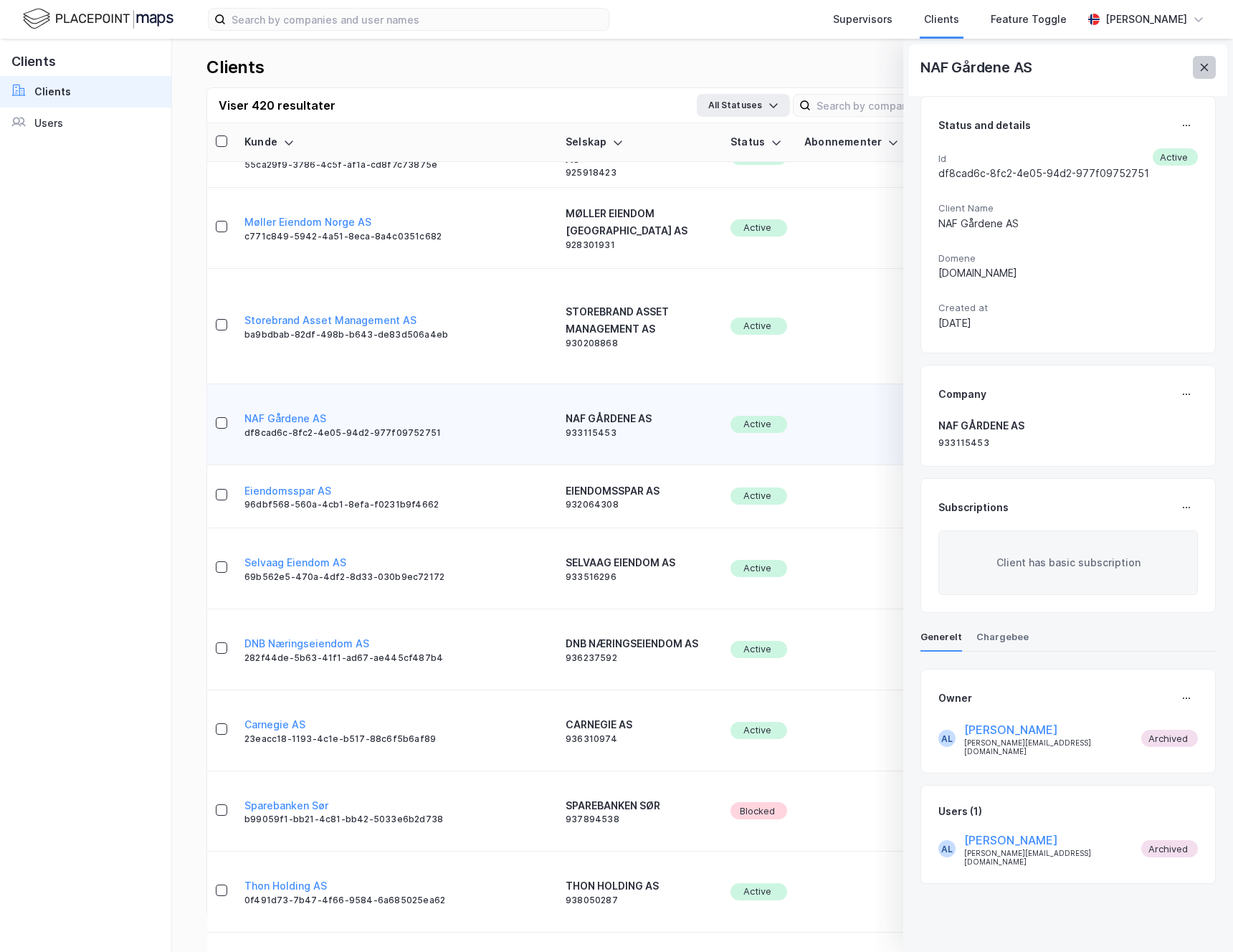
click at [1203, 73] on button at bounding box center [1204, 68] width 23 height 23
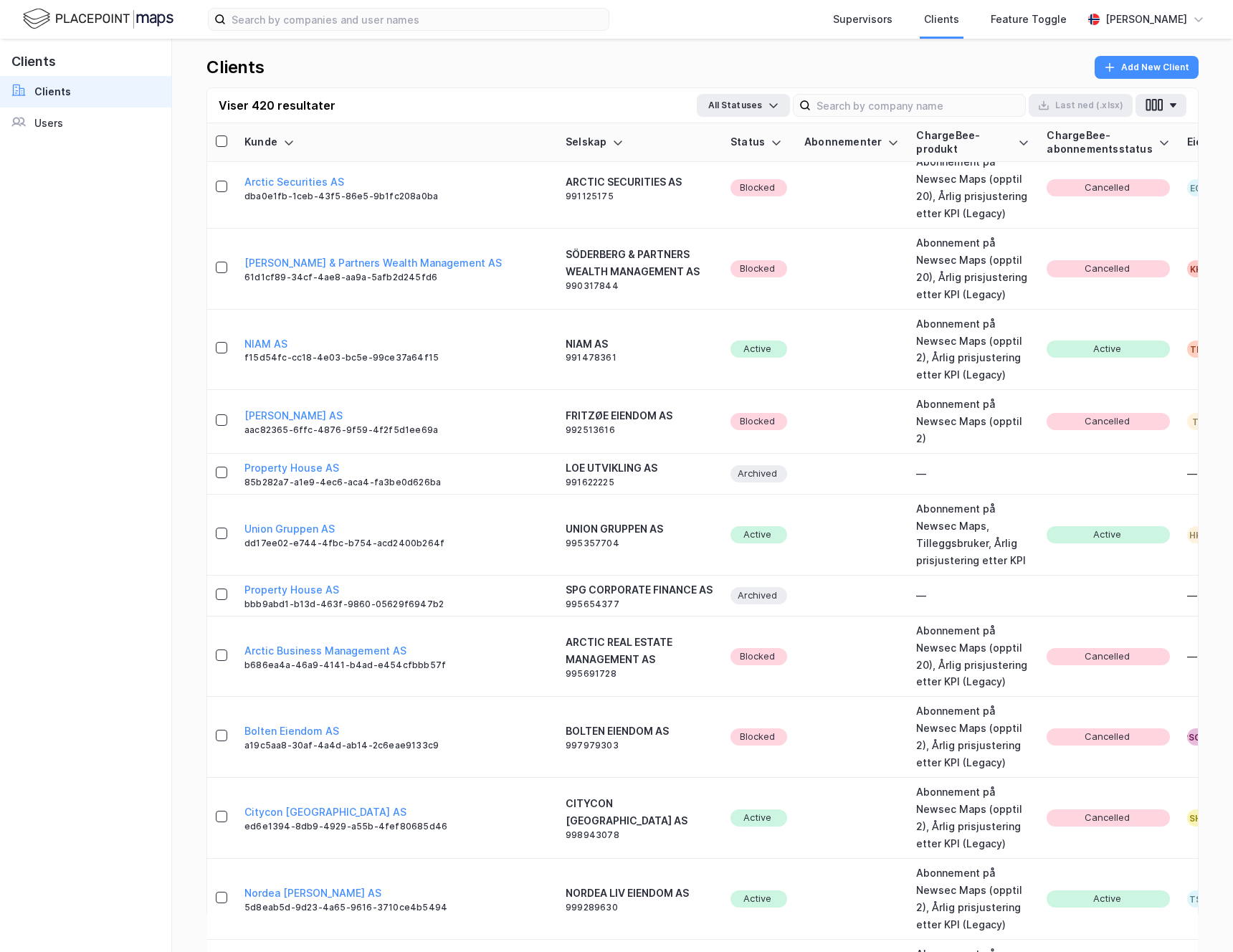
scroll to position [6492, 0]
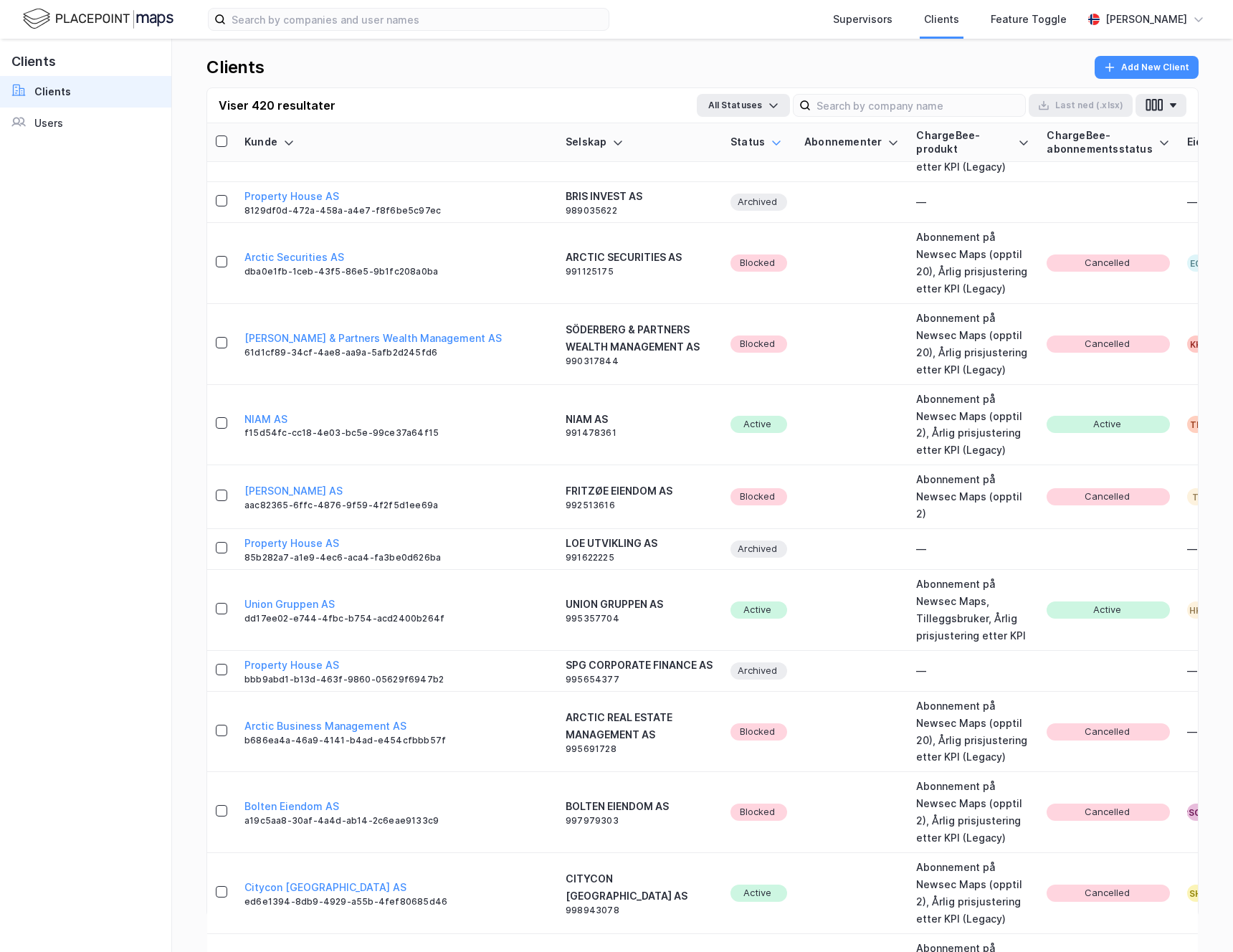
click at [772, 141] on icon at bounding box center [776, 143] width 9 height 5
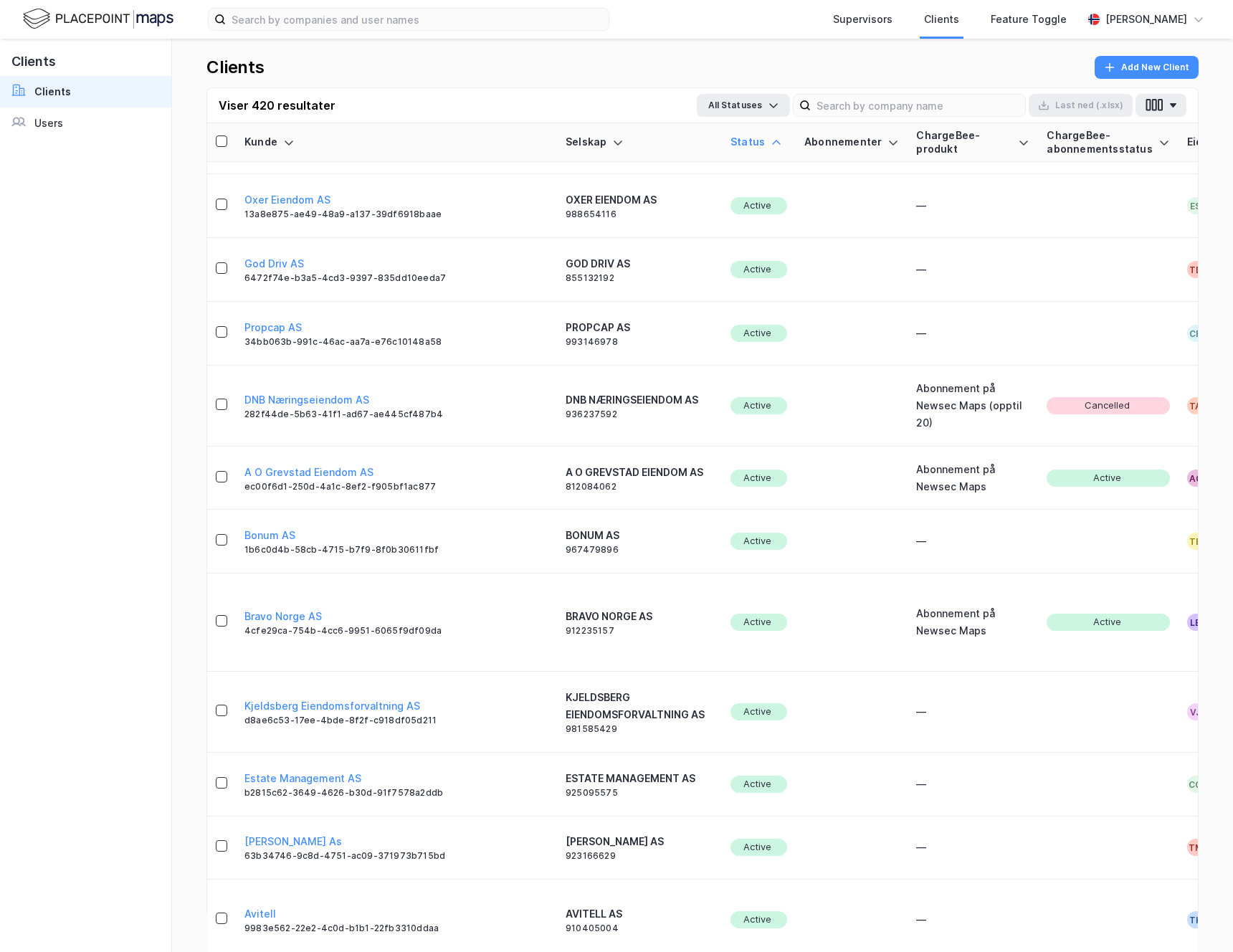
click at [730, 140] on div "Status" at bounding box center [758, 143] width 57 height 14
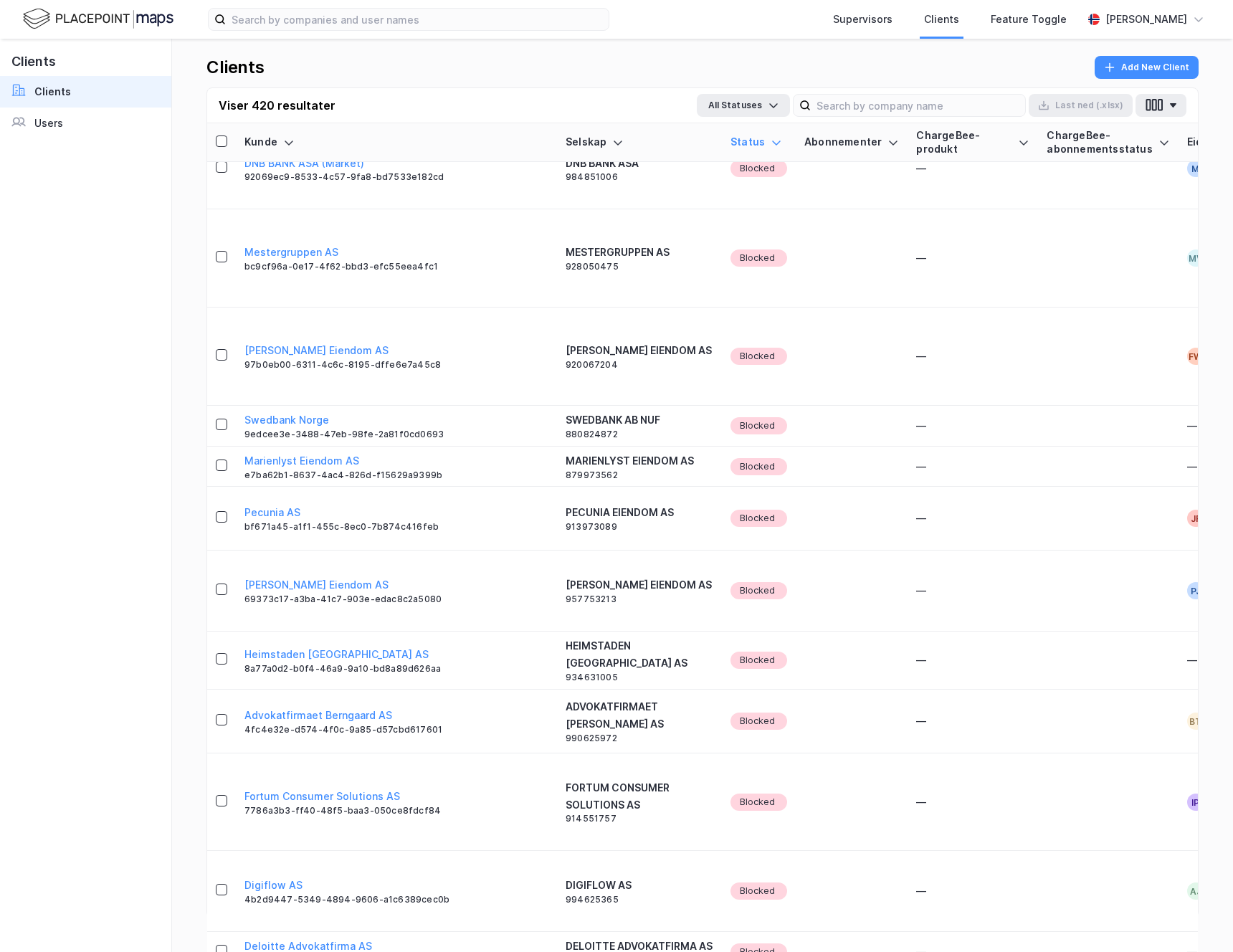
click at [730, 144] on div "Status" at bounding box center [758, 143] width 57 height 14
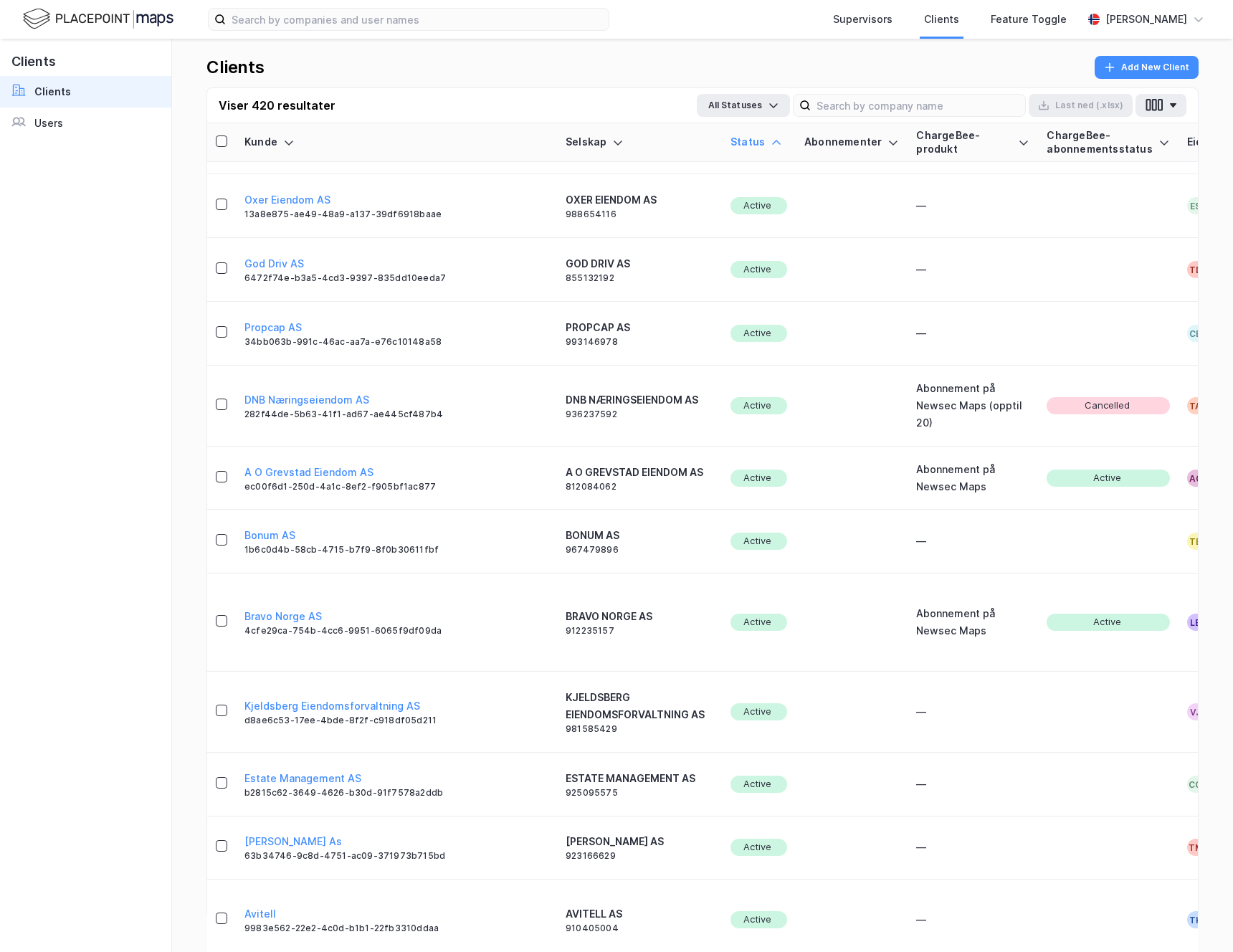
click at [730, 144] on div "Status" at bounding box center [758, 143] width 57 height 14
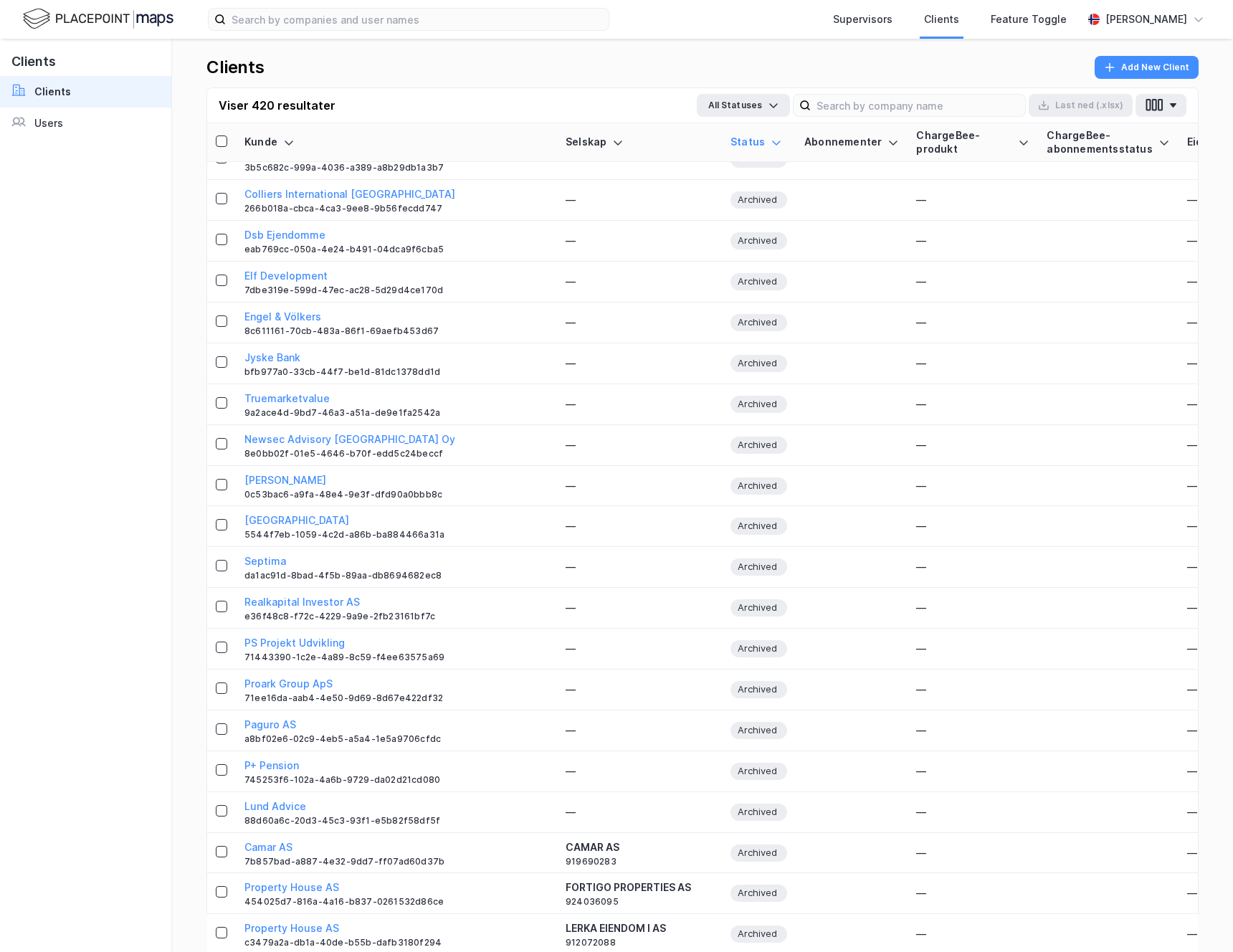
scroll to position [8487, 0]
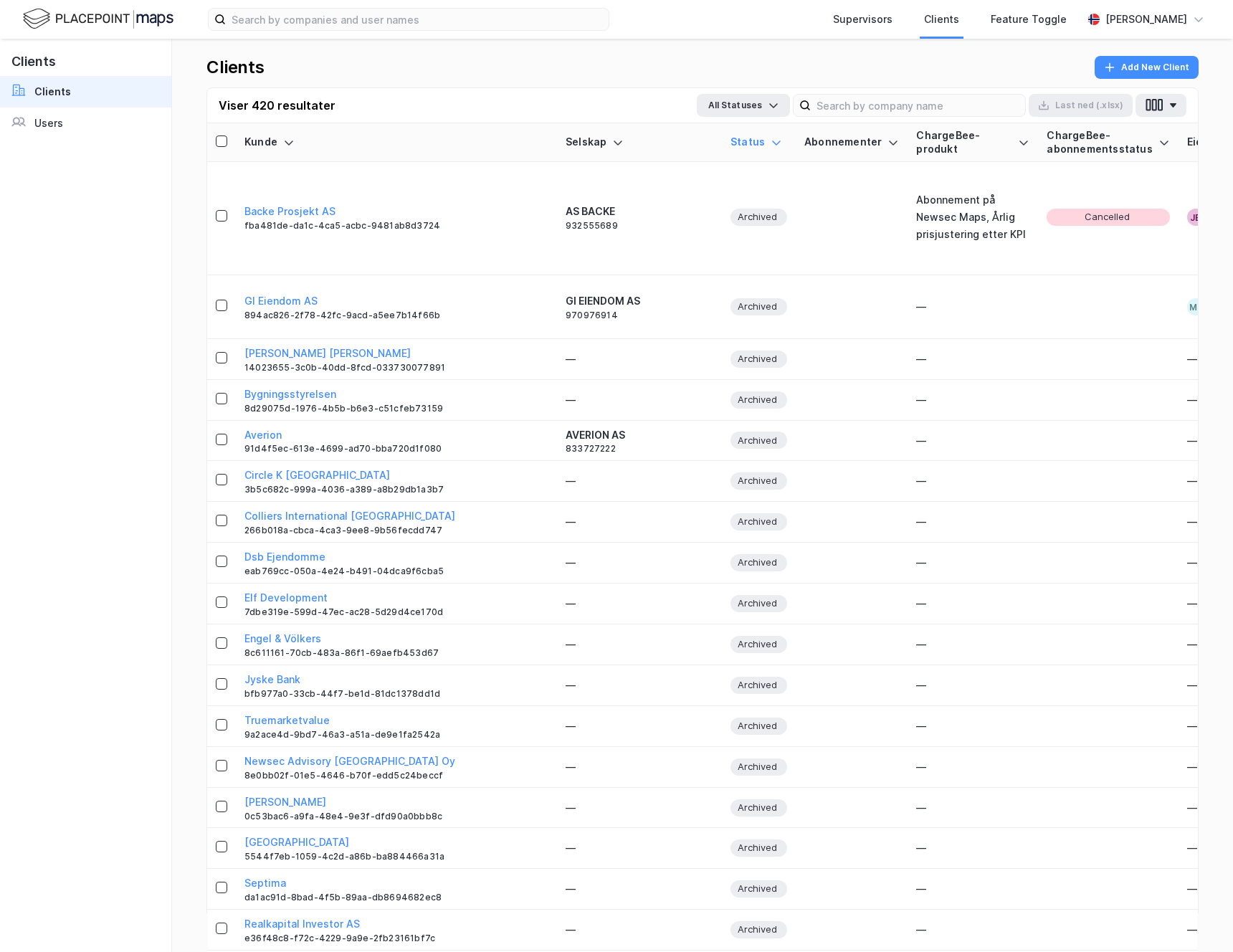
click at [730, 136] on div "Status" at bounding box center [758, 143] width 57 height 14
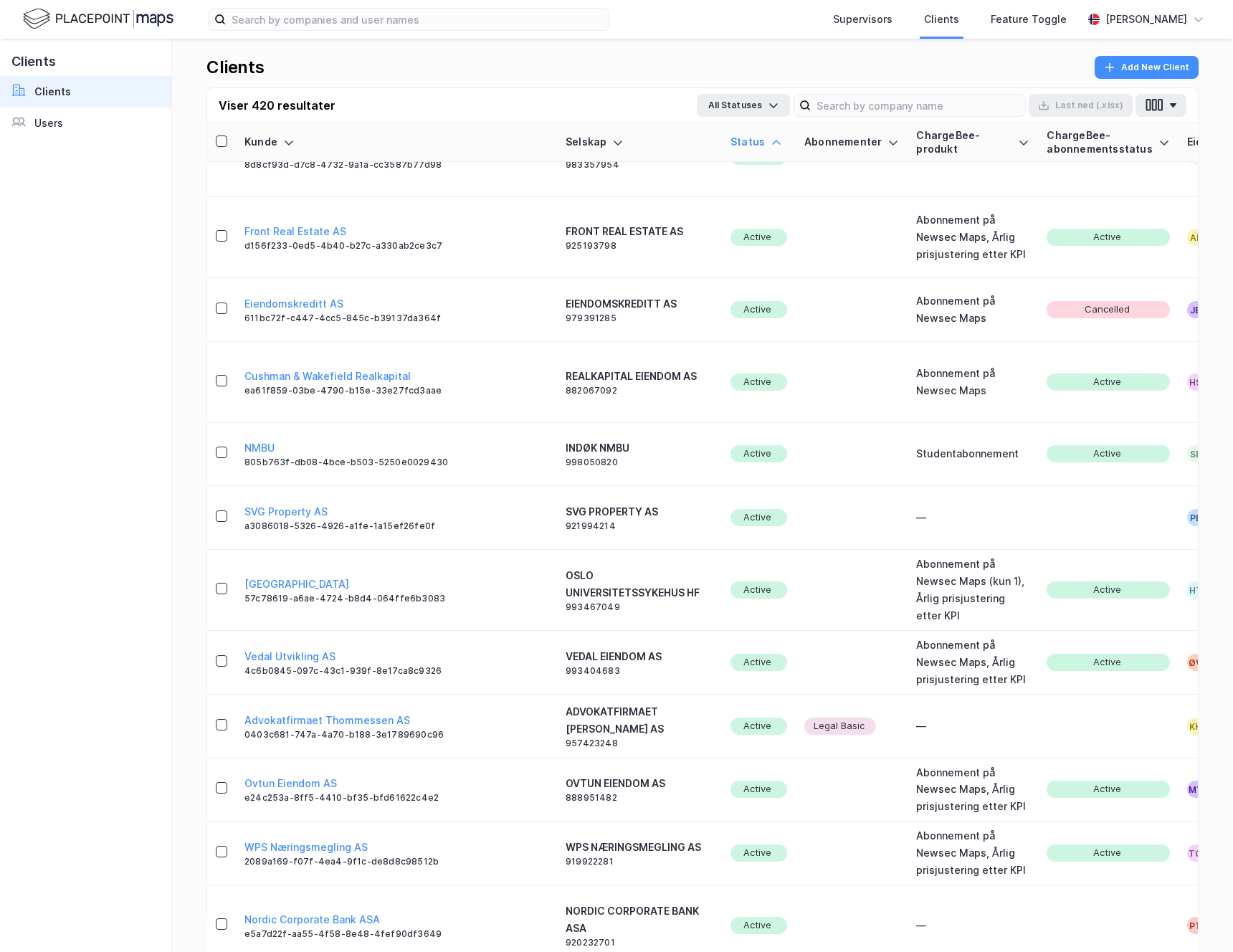
scroll to position [0, 0]
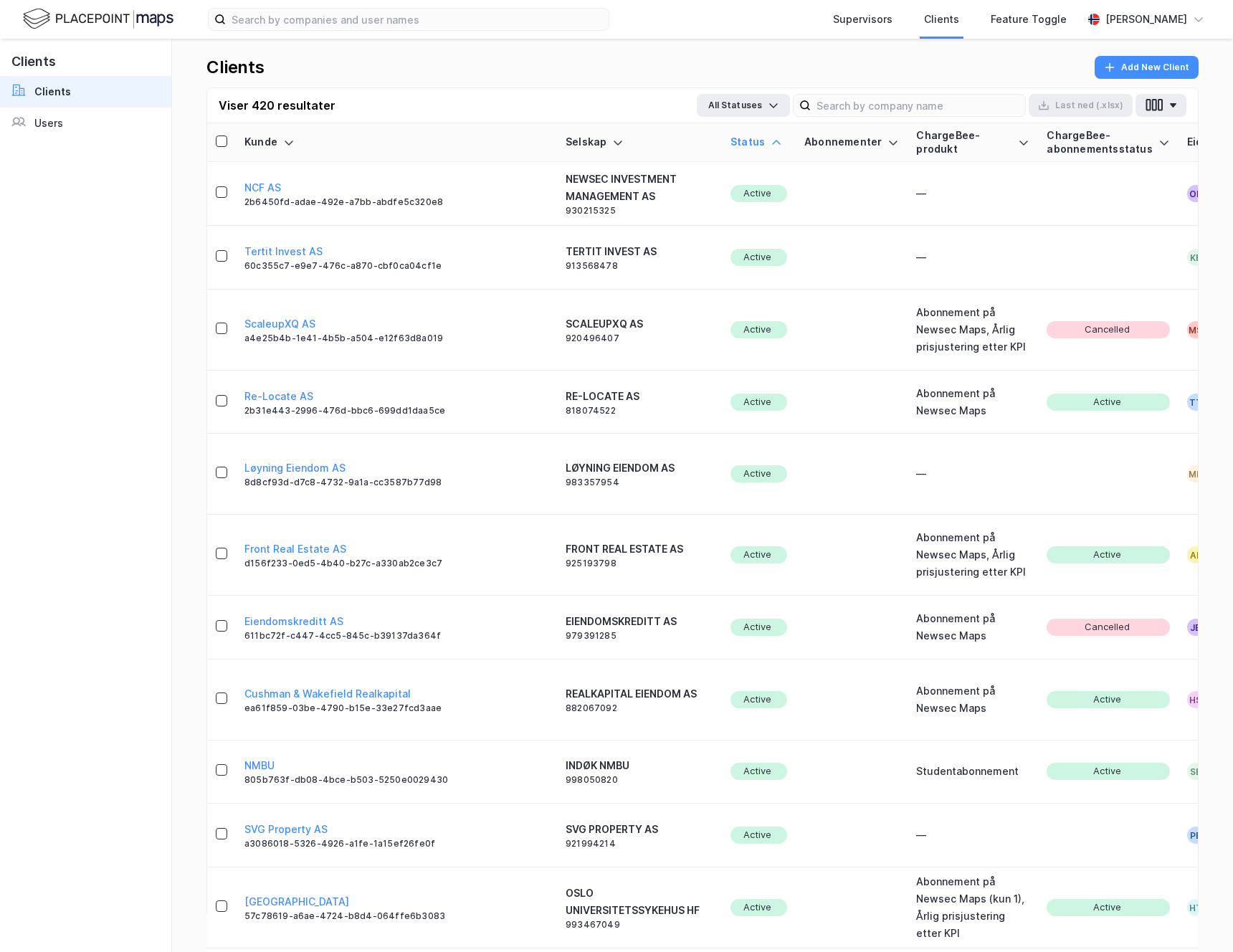
click at [771, 141] on icon at bounding box center [776, 142] width 12 height 12
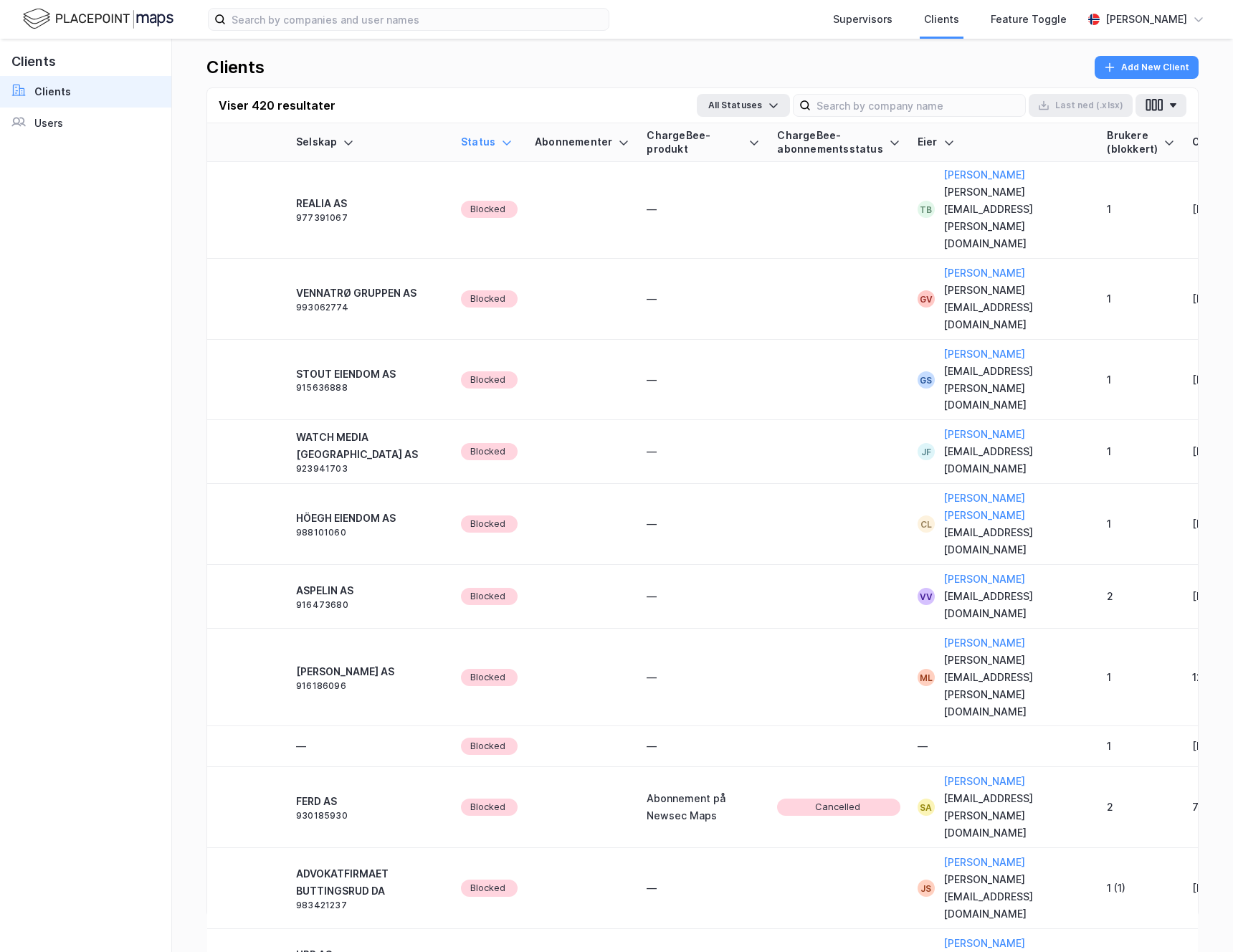
scroll to position [1000, 0]
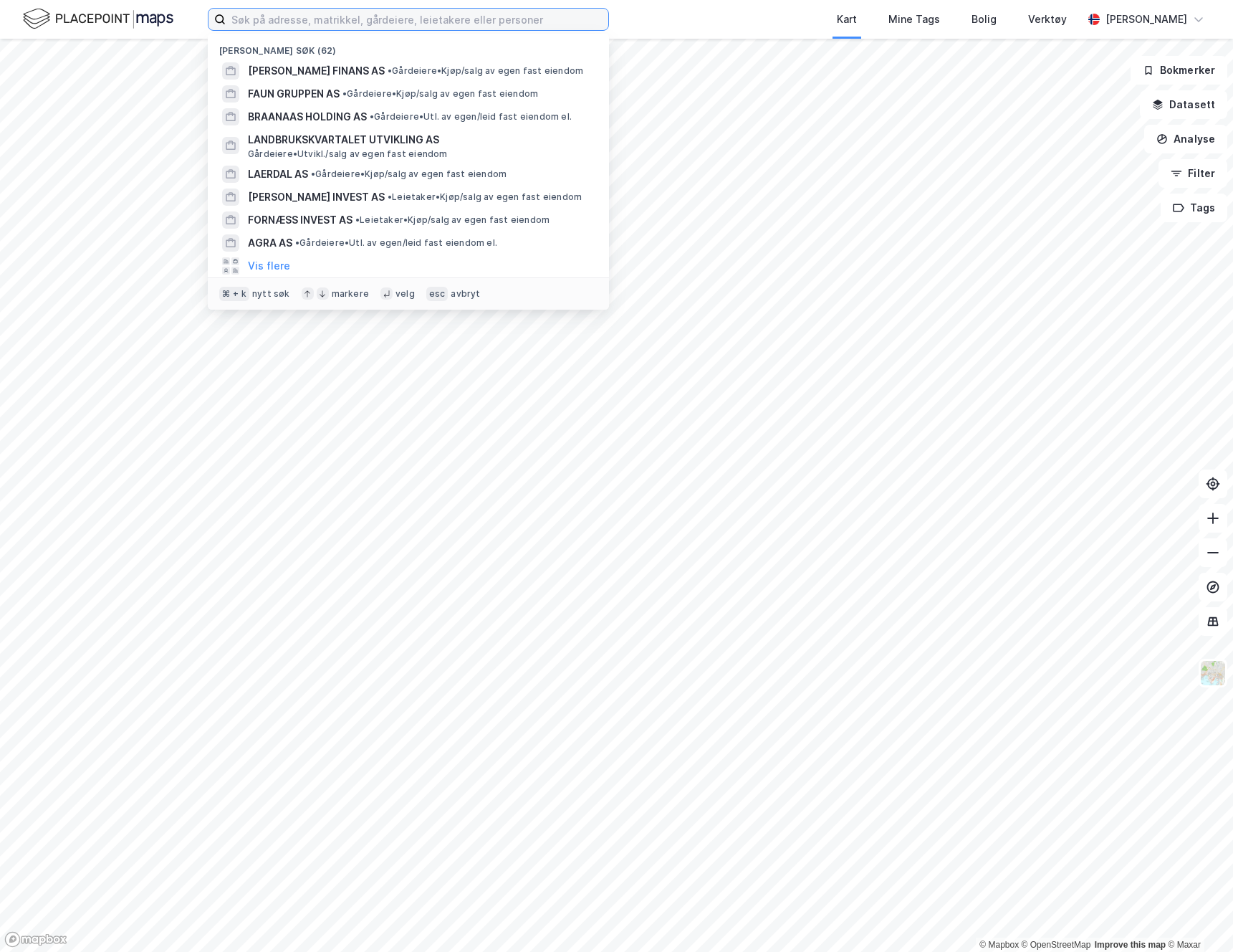
click at [502, 23] on input at bounding box center [417, 19] width 383 height 22
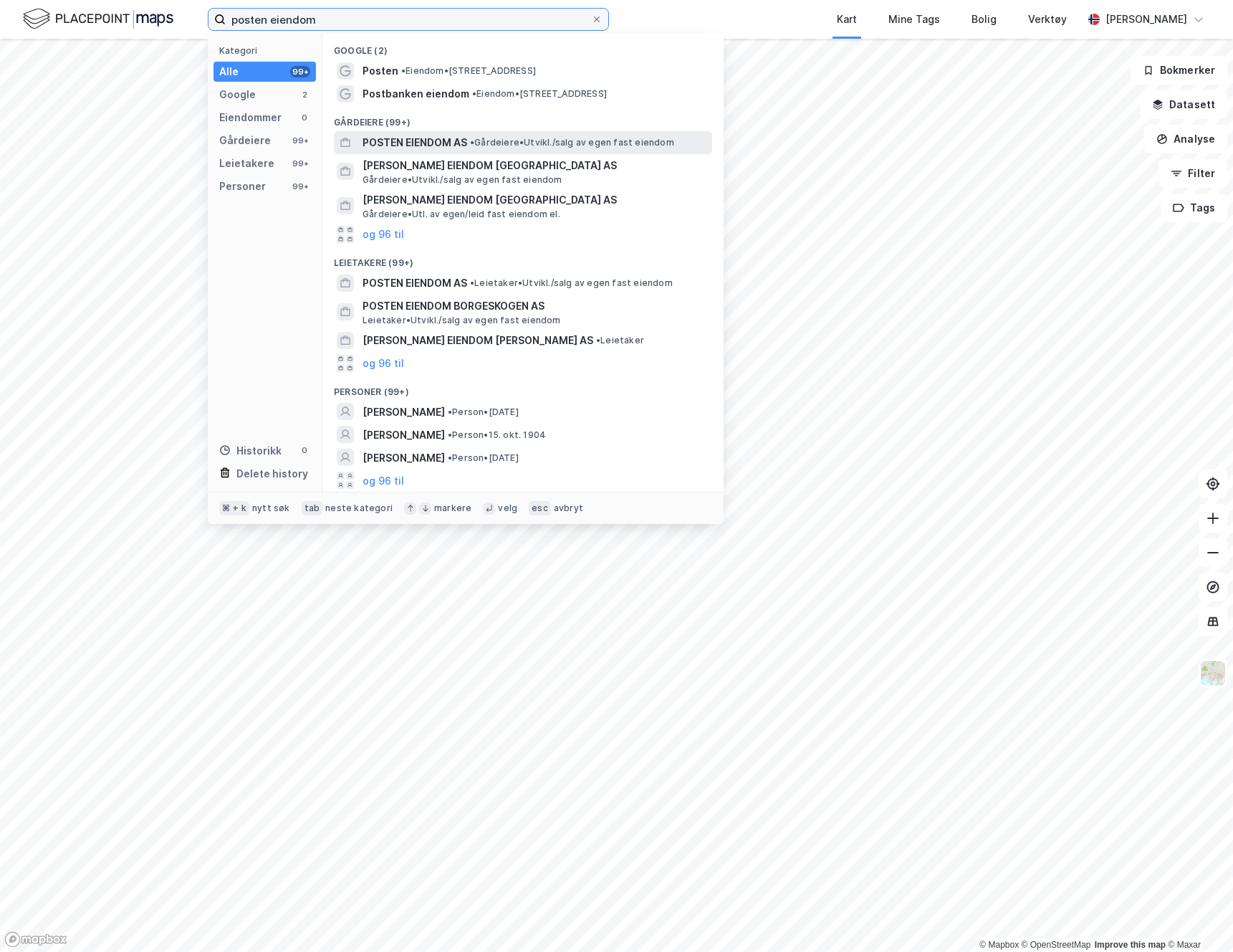
type input "posten eiendom"
click at [417, 148] on span "POSTEN EIENDOM AS" at bounding box center [414, 143] width 105 height 17
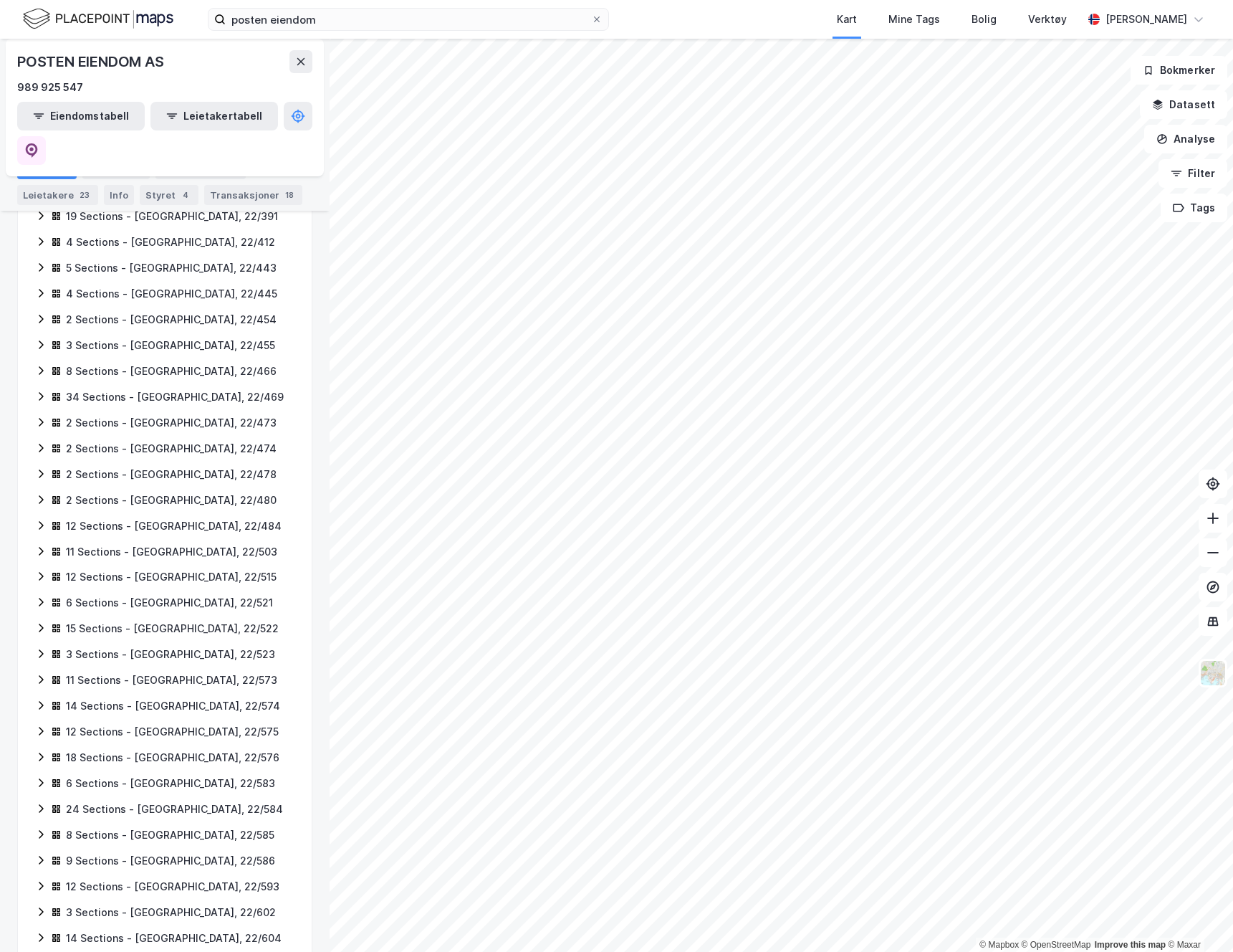
scroll to position [1542, 0]
